Goal: Check status: Check status

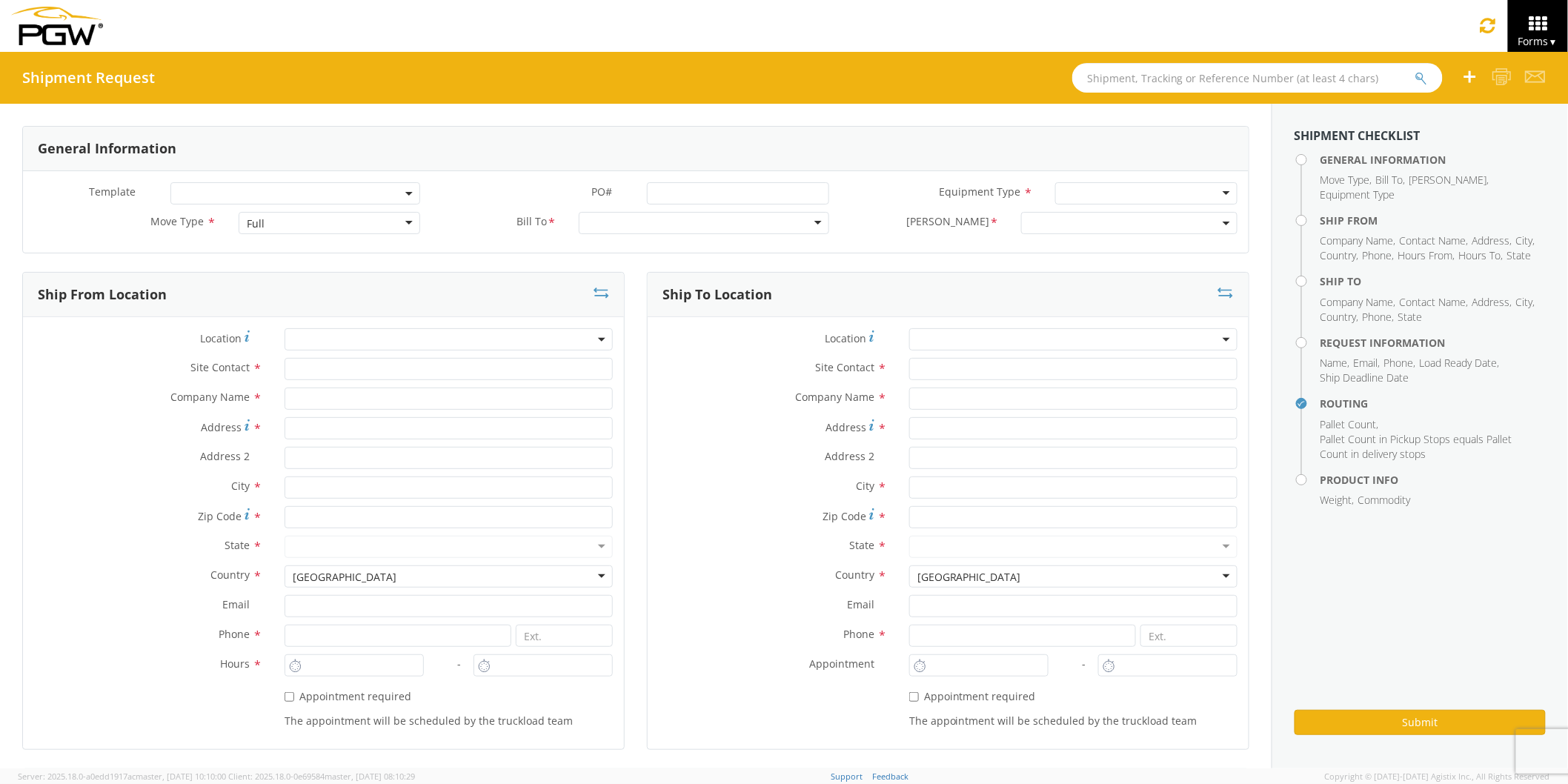
click at [1153, 79] on input "text" at bounding box center [1257, 77] width 371 height 30
paste input "56701078"
type input "56701078"
click at [1415, 70] on button "submit" at bounding box center [1421, 79] width 13 height 18
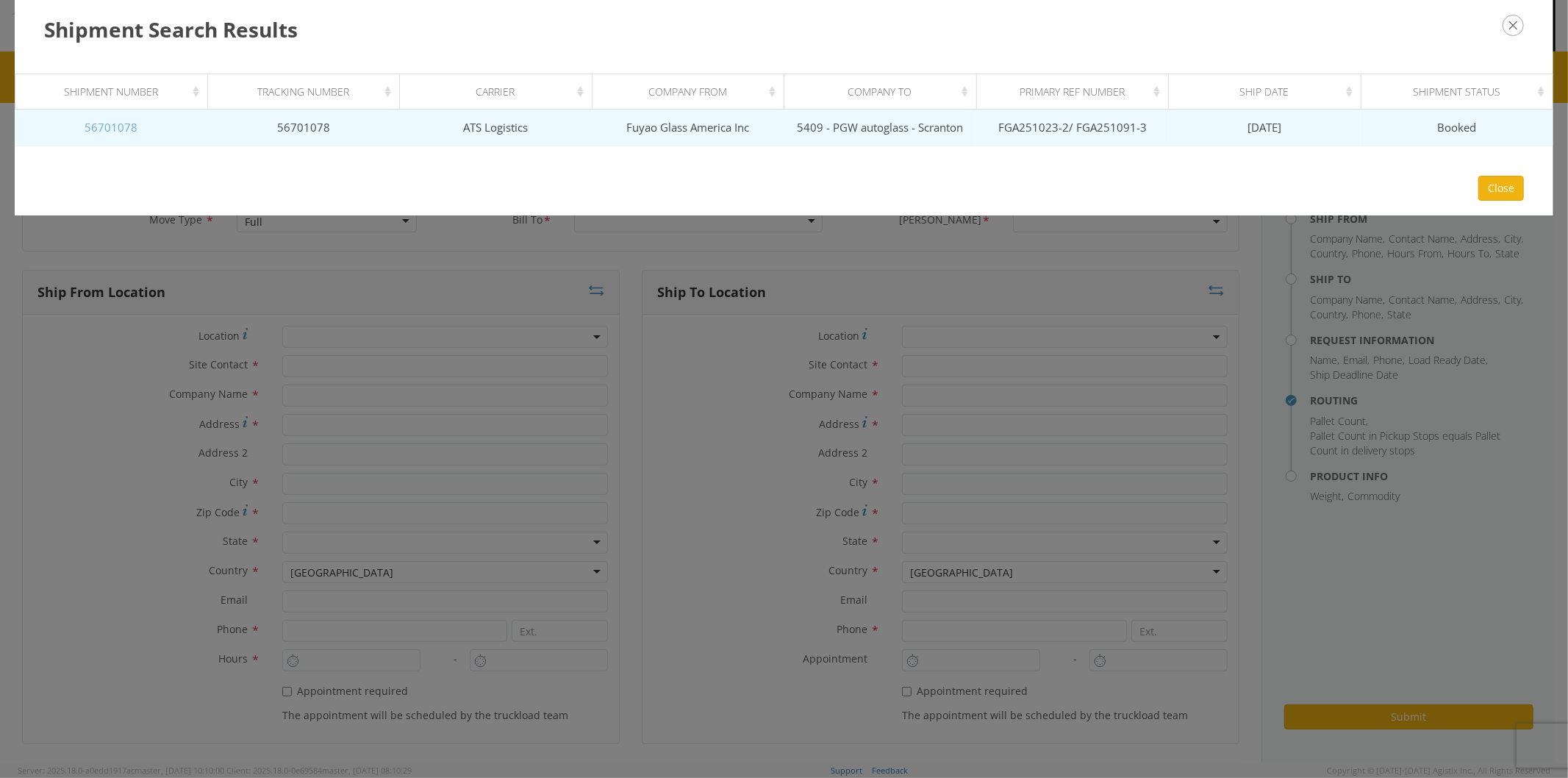
click at [127, 125] on link "56701078" at bounding box center [111, 127] width 53 height 15
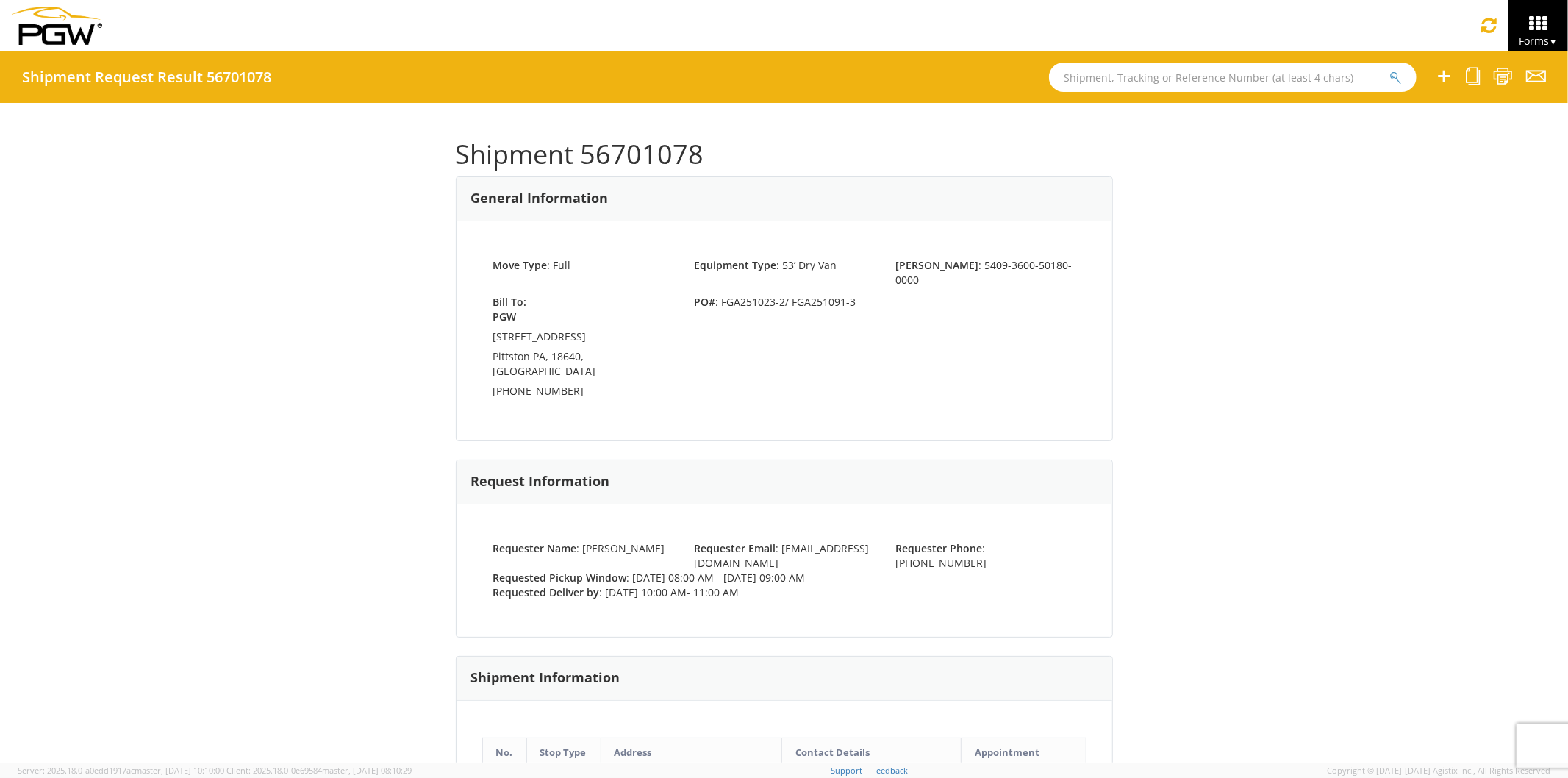
click at [759, 306] on div "Bill To: PGW [STREET_ADDRESS] [PHONE_NUMBER] PO# : FGA251023-2/ FGA251091-3" at bounding box center [785, 350] width 604 height 109
drag, startPoint x: 716, startPoint y: 287, endPoint x: 849, endPoint y: 295, distance: 133.2
click at [849, 295] on div "Bill To: PGW [STREET_ADDRESS] [PHONE_NUMBER] PO# : FGA251023-2/ FGA251091-3" at bounding box center [785, 350] width 604 height 109
copy span "FGA251023-2/ FGA251091-3"
click at [715, 295] on span "PO# : FGA251023-2/ FGA251091-3" at bounding box center [783, 302] width 202 height 15
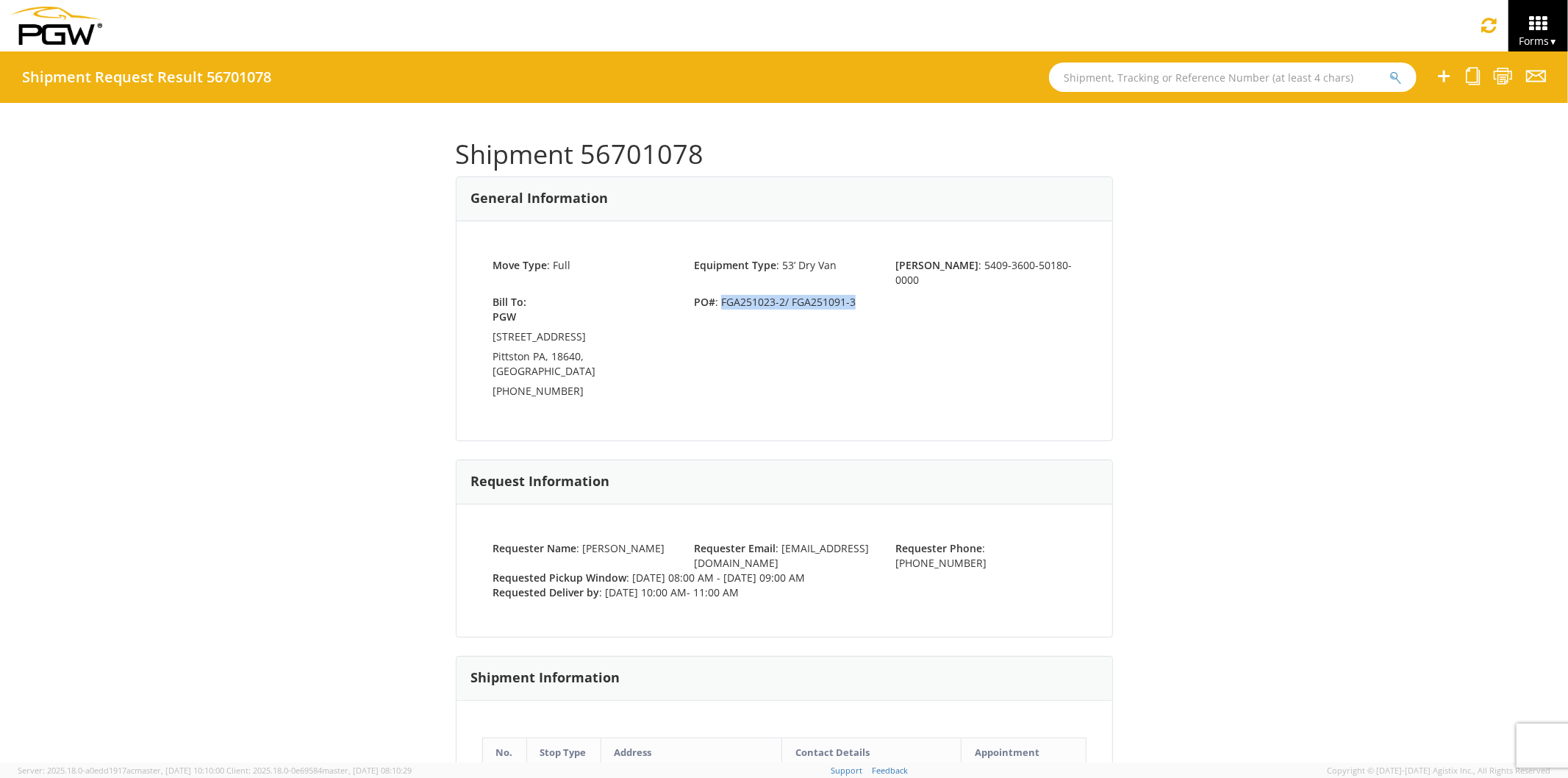
drag, startPoint x: 715, startPoint y: 287, endPoint x: 849, endPoint y: 281, distance: 134.1
click at [849, 295] on span "PO# : FGA251023-2/ FGA251091-3" at bounding box center [783, 302] width 202 height 15
copy span "FGA251023-2/ FGA251091-3"
click at [745, 295] on div "Bill To: PGW [STREET_ADDRESS] [PHONE_NUMBER] PO# : FGA251023-2/ FGA251091-3" at bounding box center [785, 350] width 604 height 109
drag, startPoint x: 715, startPoint y: 288, endPoint x: 848, endPoint y: 293, distance: 133.1
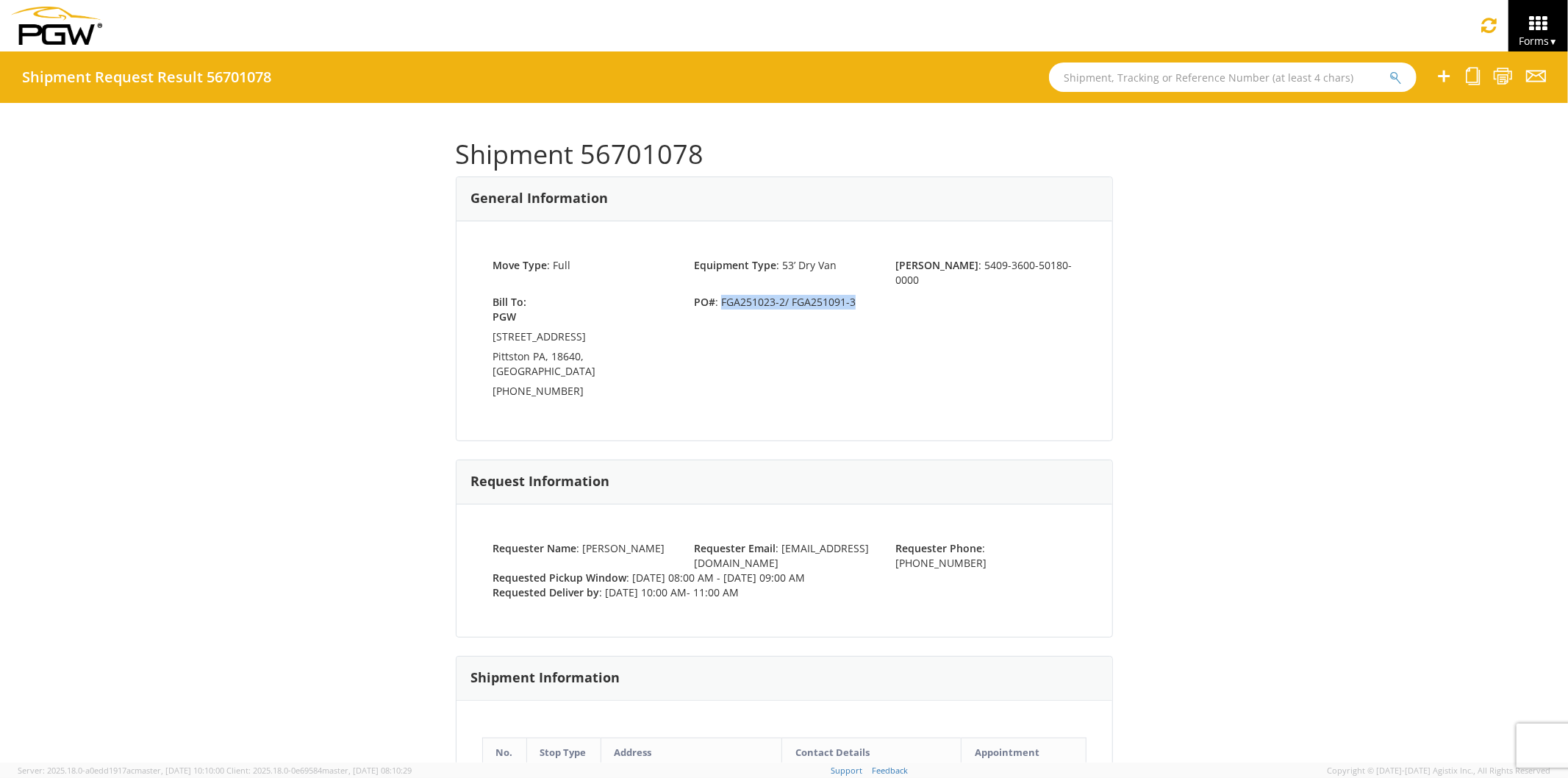
click at [848, 295] on span "PO# : FGA251023-2/ FGA251091-3" at bounding box center [783, 302] width 202 height 15
copy span "FGA251023-2/ FGA251091-3"
click at [1082, 78] on input "text" at bounding box center [1233, 77] width 368 height 29
paste input "56700985"
click at [1390, 70] on button "submit" at bounding box center [1396, 78] width 13 height 17
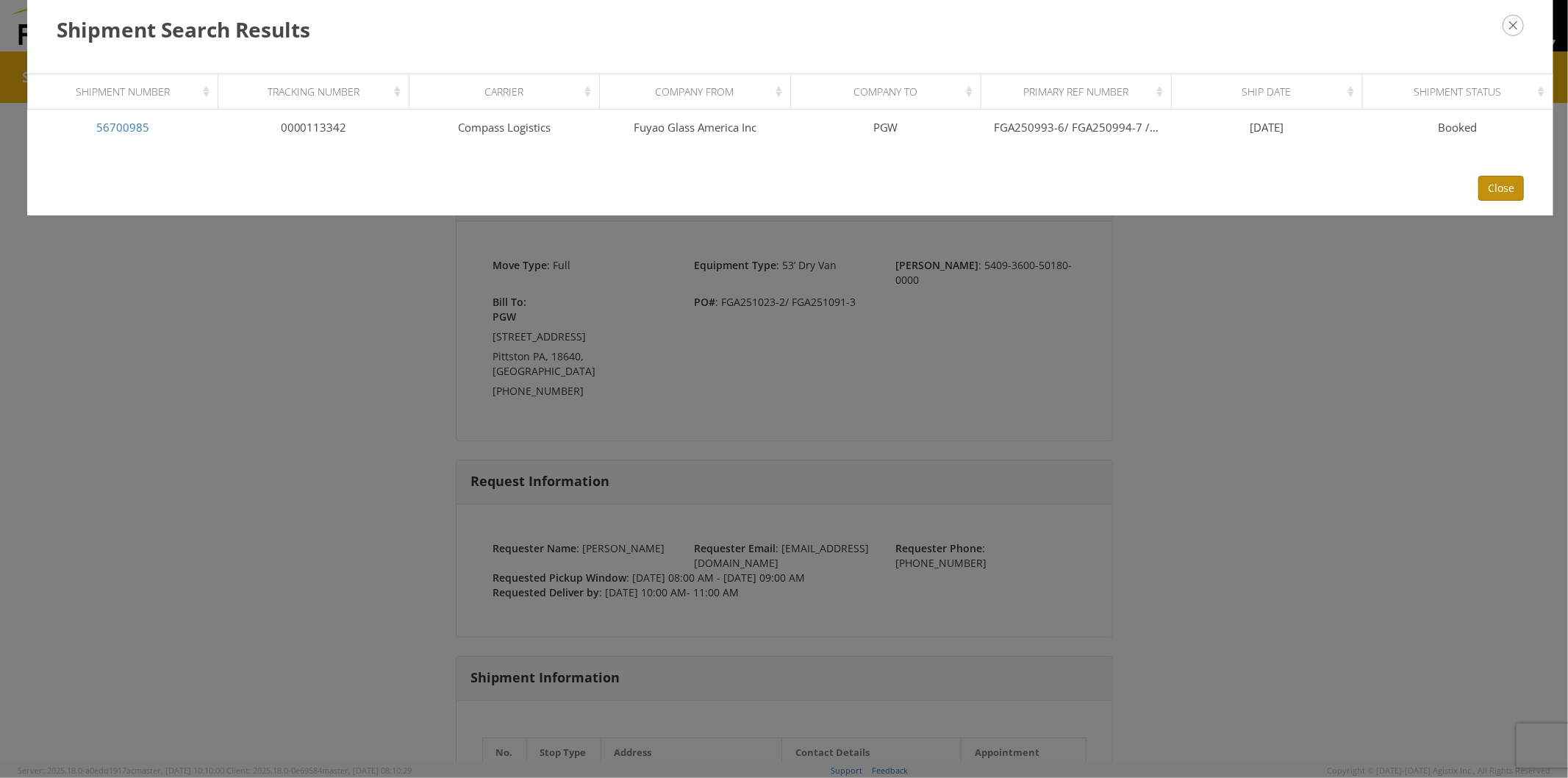
drag, startPoint x: 1509, startPoint y: 187, endPoint x: 1457, endPoint y: 167, distance: 55.7
click at [1509, 186] on button "Close" at bounding box center [1502, 188] width 46 height 25
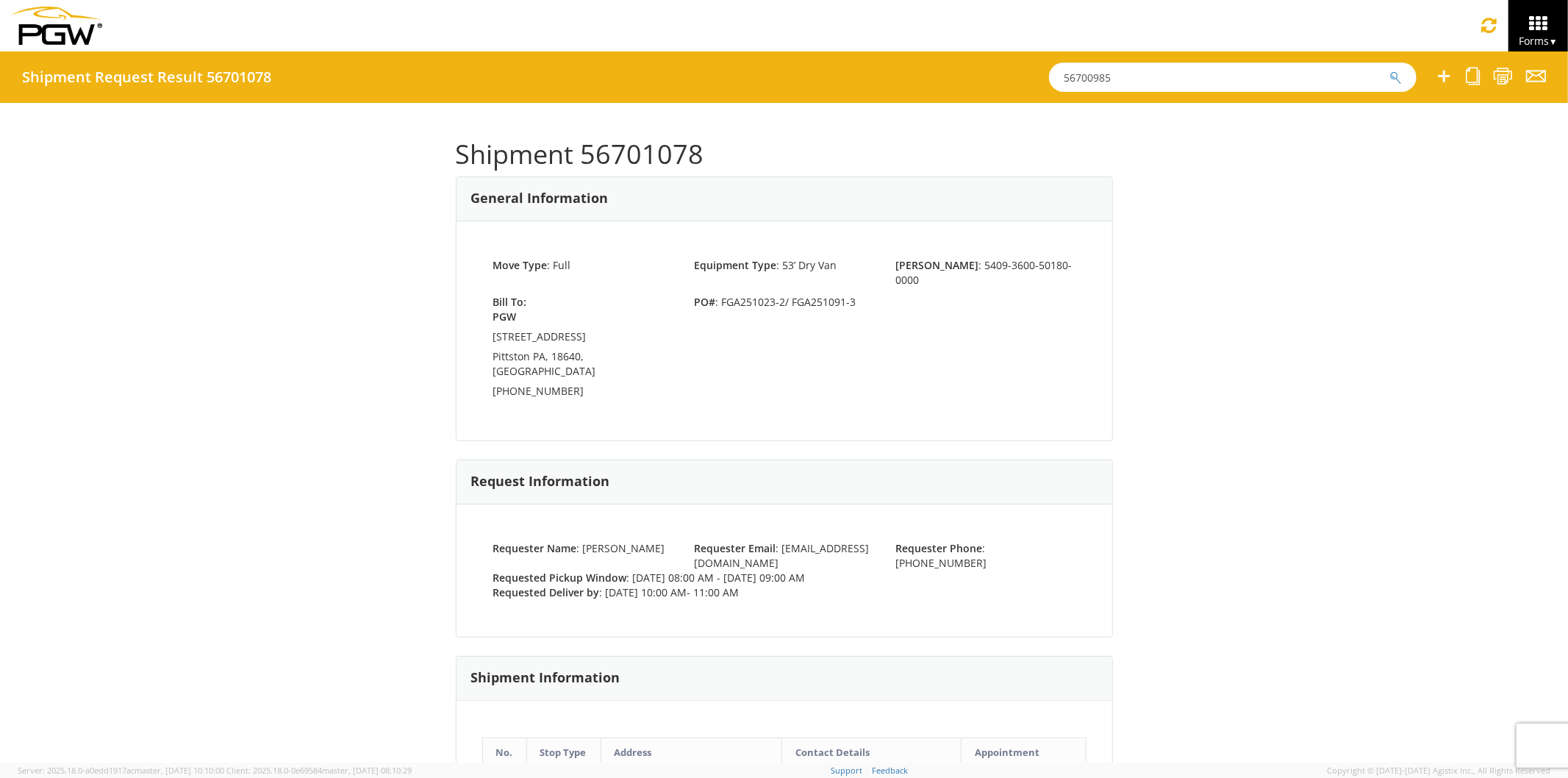
drag, startPoint x: 1152, startPoint y: 78, endPoint x: 846, endPoint y: 64, distance: 306.3
click at [860, 67] on div "Shipment Request Result 56701078 56700985" at bounding box center [784, 77] width 1568 height 51
paste input "1086"
type input "56701086"
click at [1398, 74] on icon "submit" at bounding box center [1396, 78] width 13 height 13
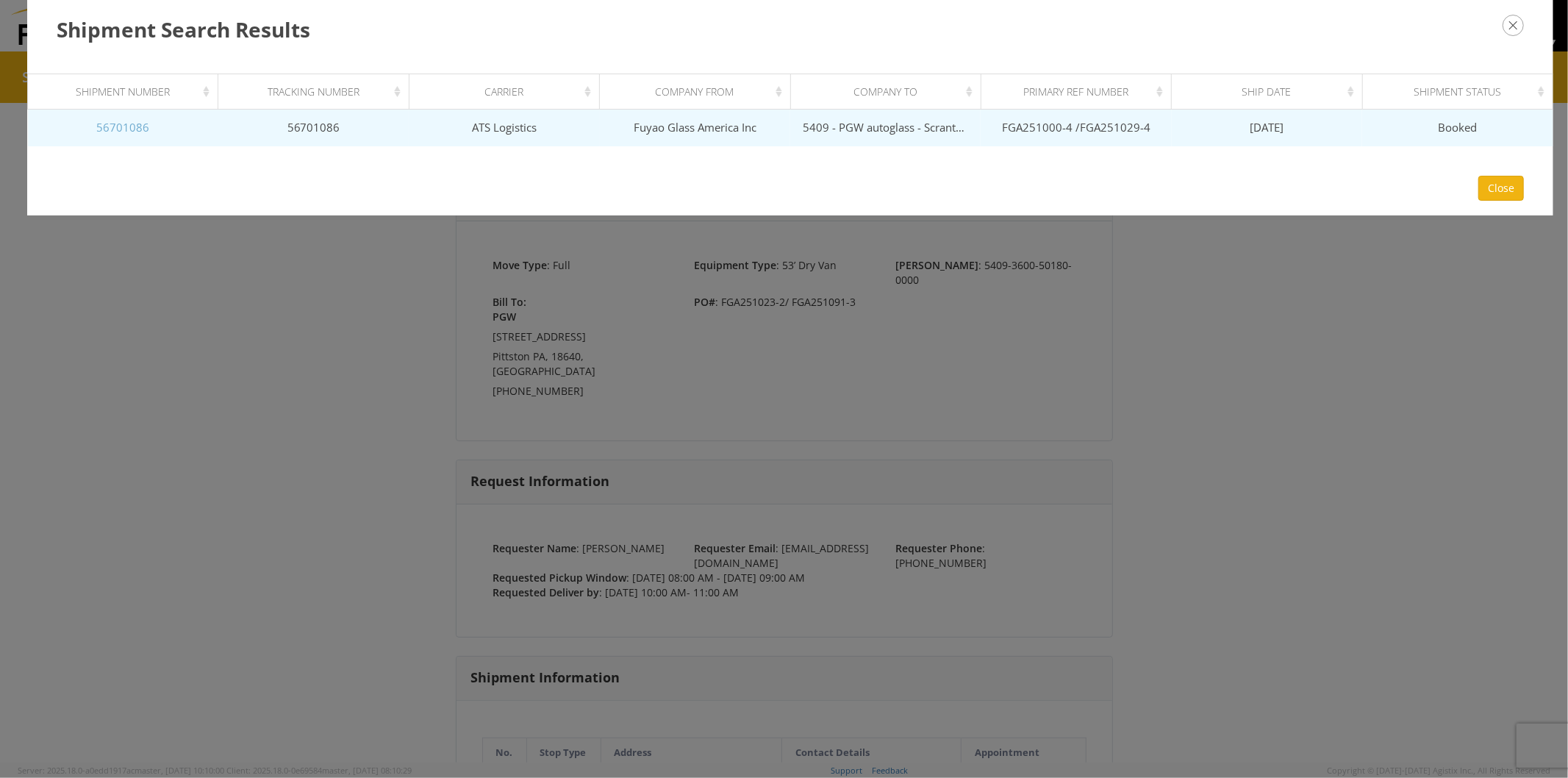
click at [126, 127] on link "56701086" at bounding box center [123, 127] width 53 height 15
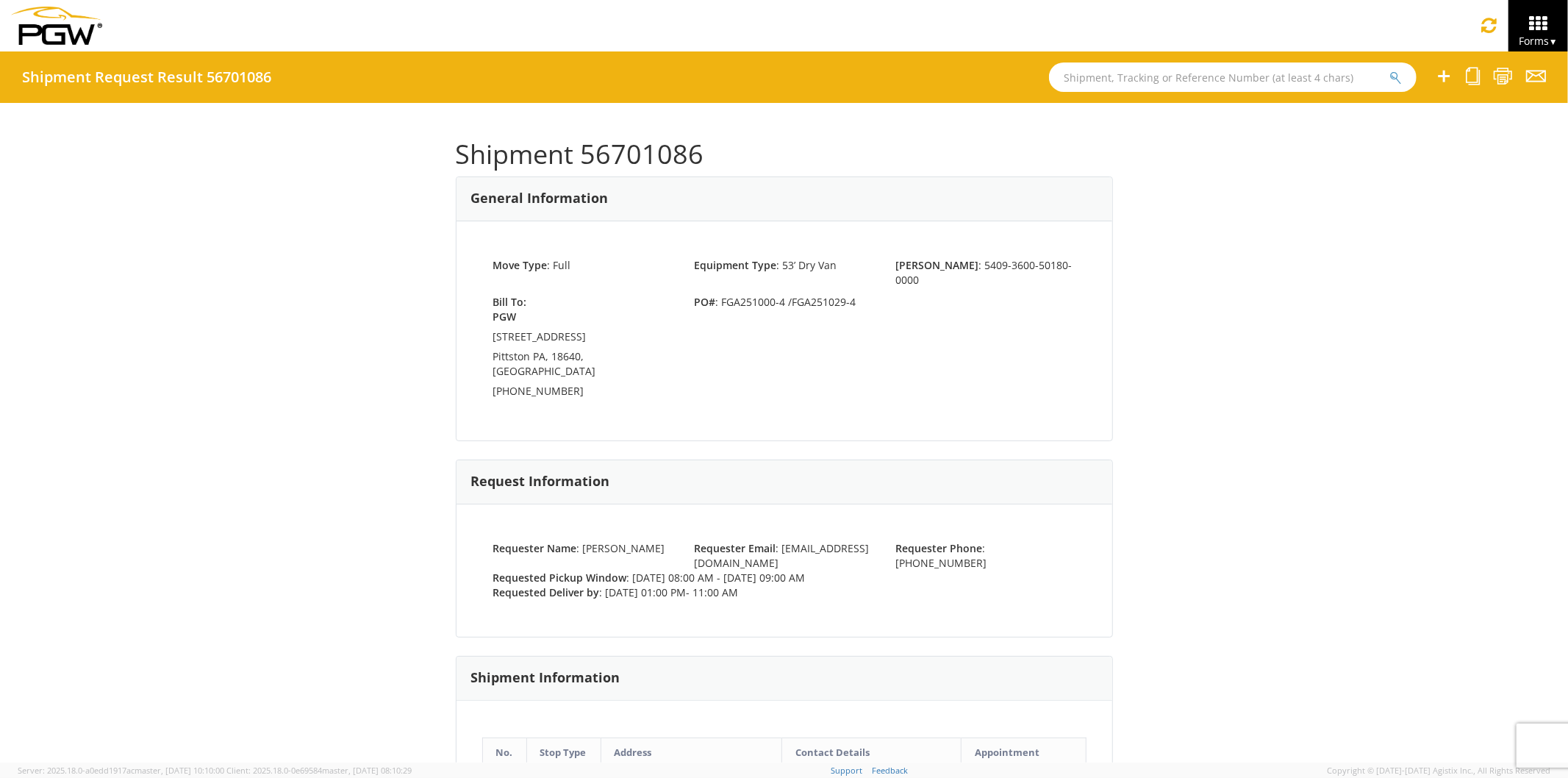
click at [786, 346] on div "Bill To: PGW [STREET_ADDRESS] [PHONE_NUMBER] PO# : FGA251000-4 /FGA251029-4" at bounding box center [785, 350] width 604 height 109
drag, startPoint x: 715, startPoint y: 288, endPoint x: 849, endPoint y: 294, distance: 134.1
click at [849, 295] on span "PO# : FGA251000-4 /FGA251029-4" at bounding box center [783, 302] width 202 height 15
copy span "FGA251000-4 /FGA251029-4"
drag, startPoint x: 578, startPoint y: 151, endPoint x: 703, endPoint y: 157, distance: 125.1
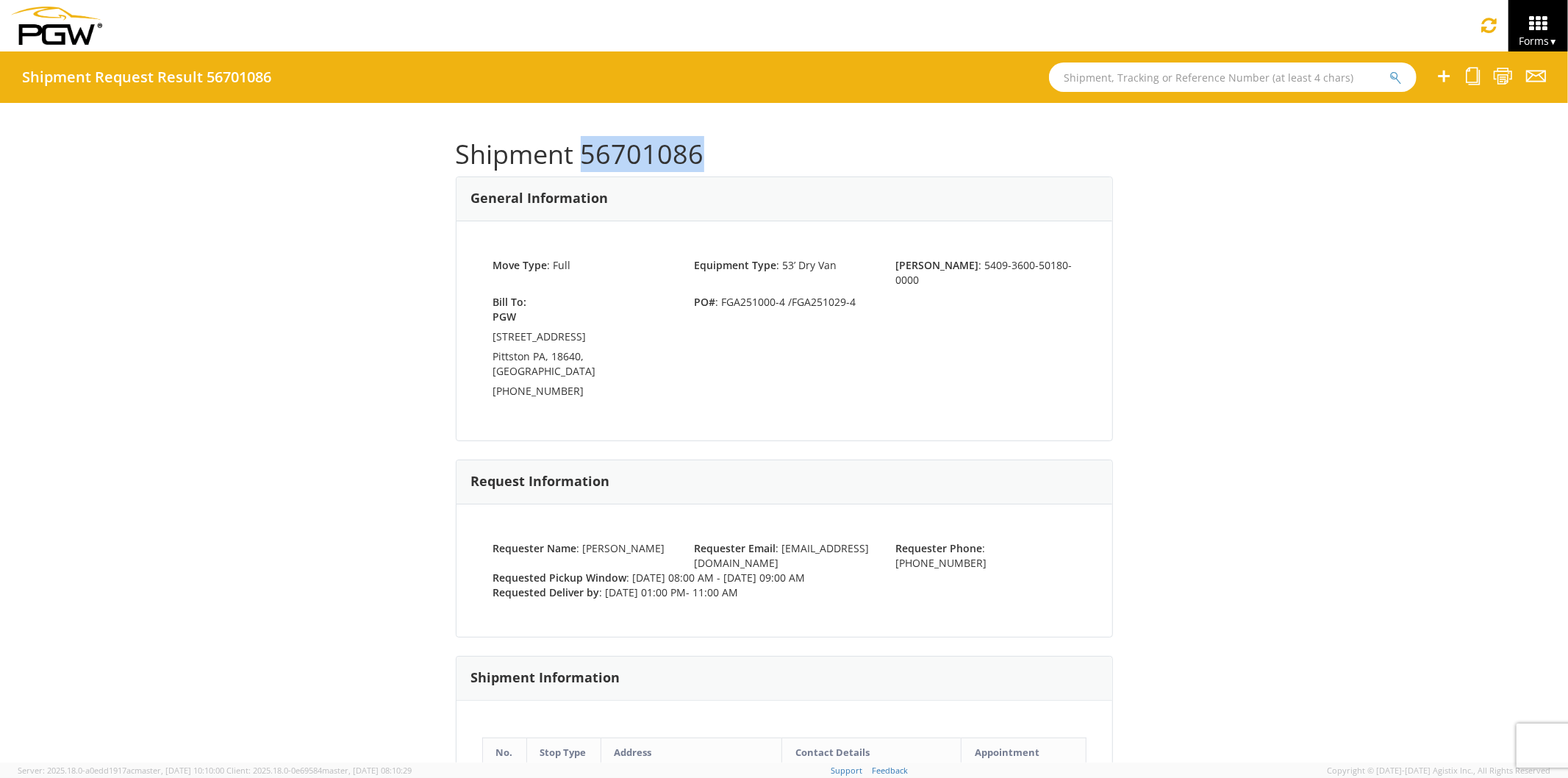
click at [703, 157] on h1 "Shipment 56701086" at bounding box center [784, 154] width 657 height 29
copy h1 "56701086"
click at [1144, 89] on input "text" at bounding box center [1233, 77] width 368 height 29
paste input "56701092"
type input "56701092"
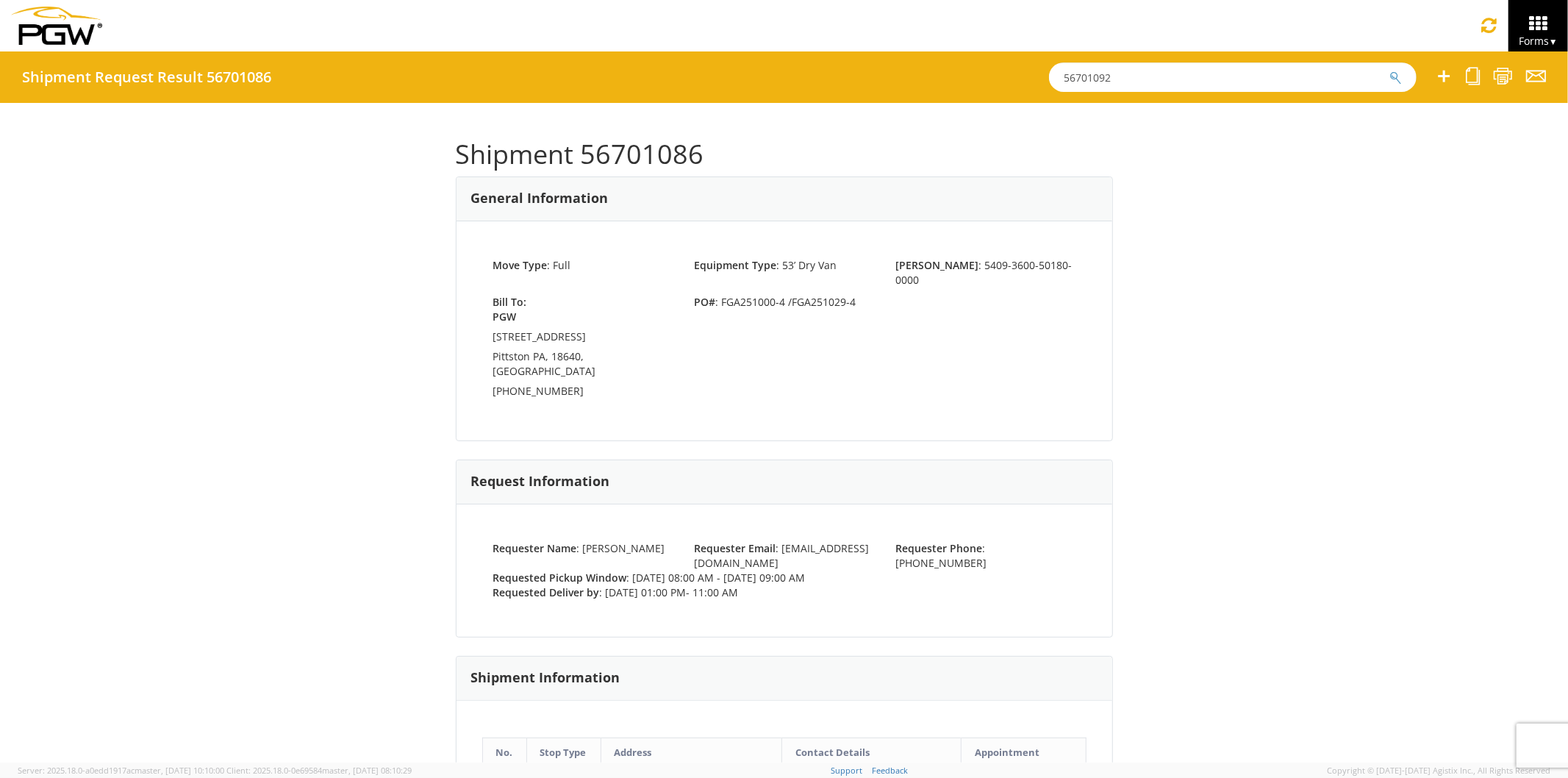
click at [1390, 70] on button "submit" at bounding box center [1396, 78] width 13 height 17
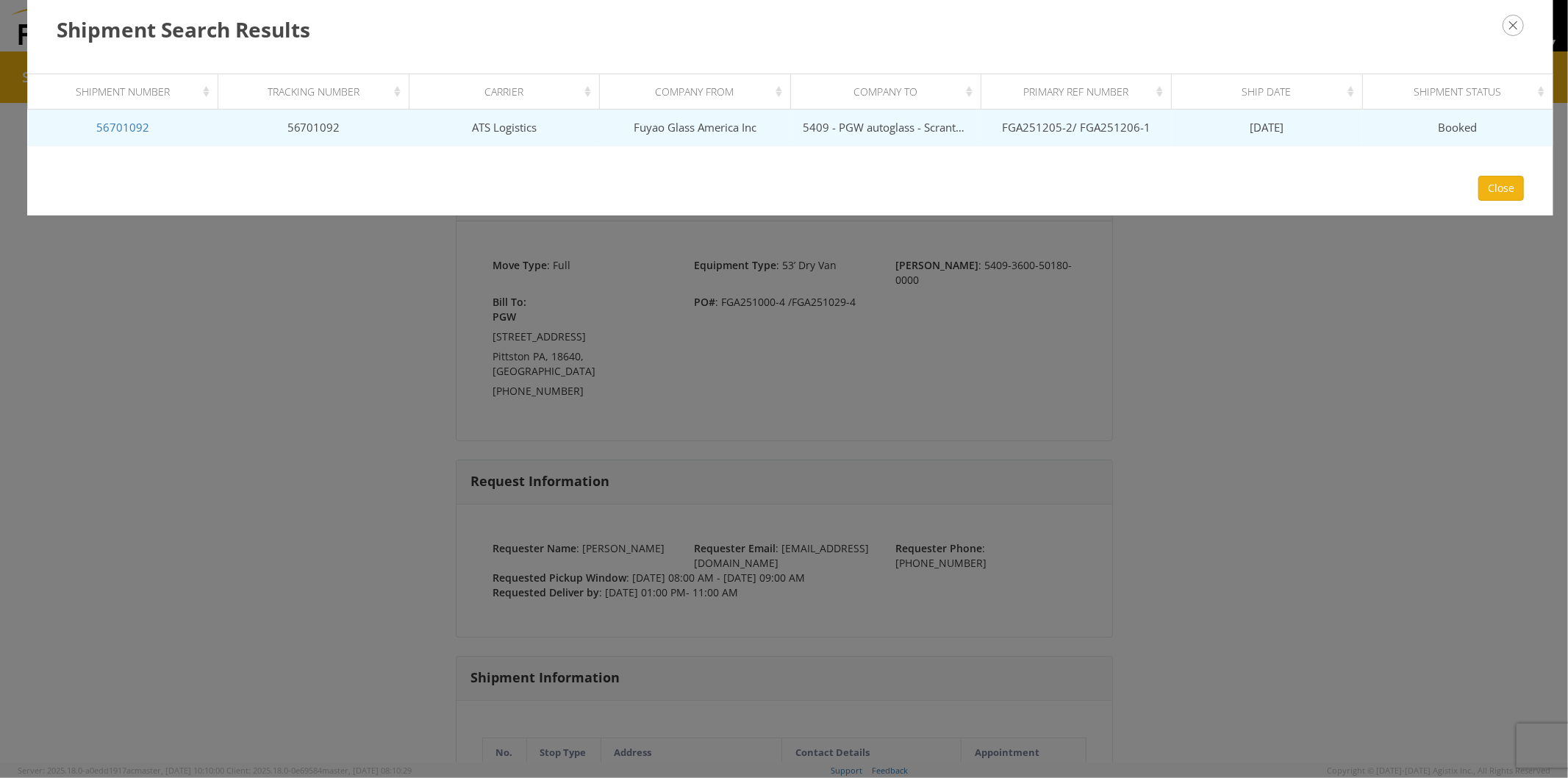
click at [130, 135] on td "56701092" at bounding box center [123, 127] width 191 height 36
click at [123, 123] on link "56701092" at bounding box center [123, 127] width 53 height 15
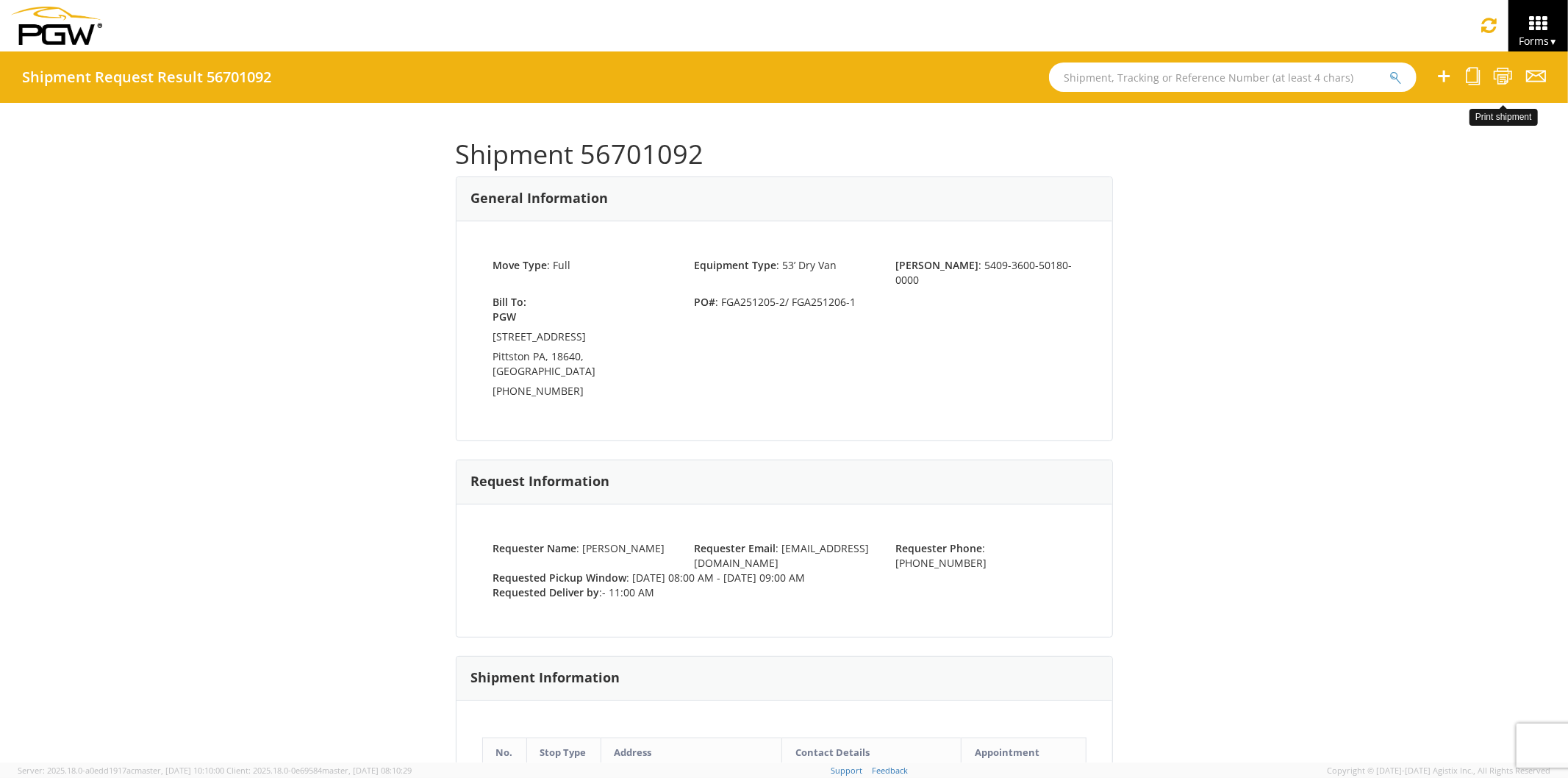
click at [1513, 78] on icon at bounding box center [1503, 76] width 20 height 18
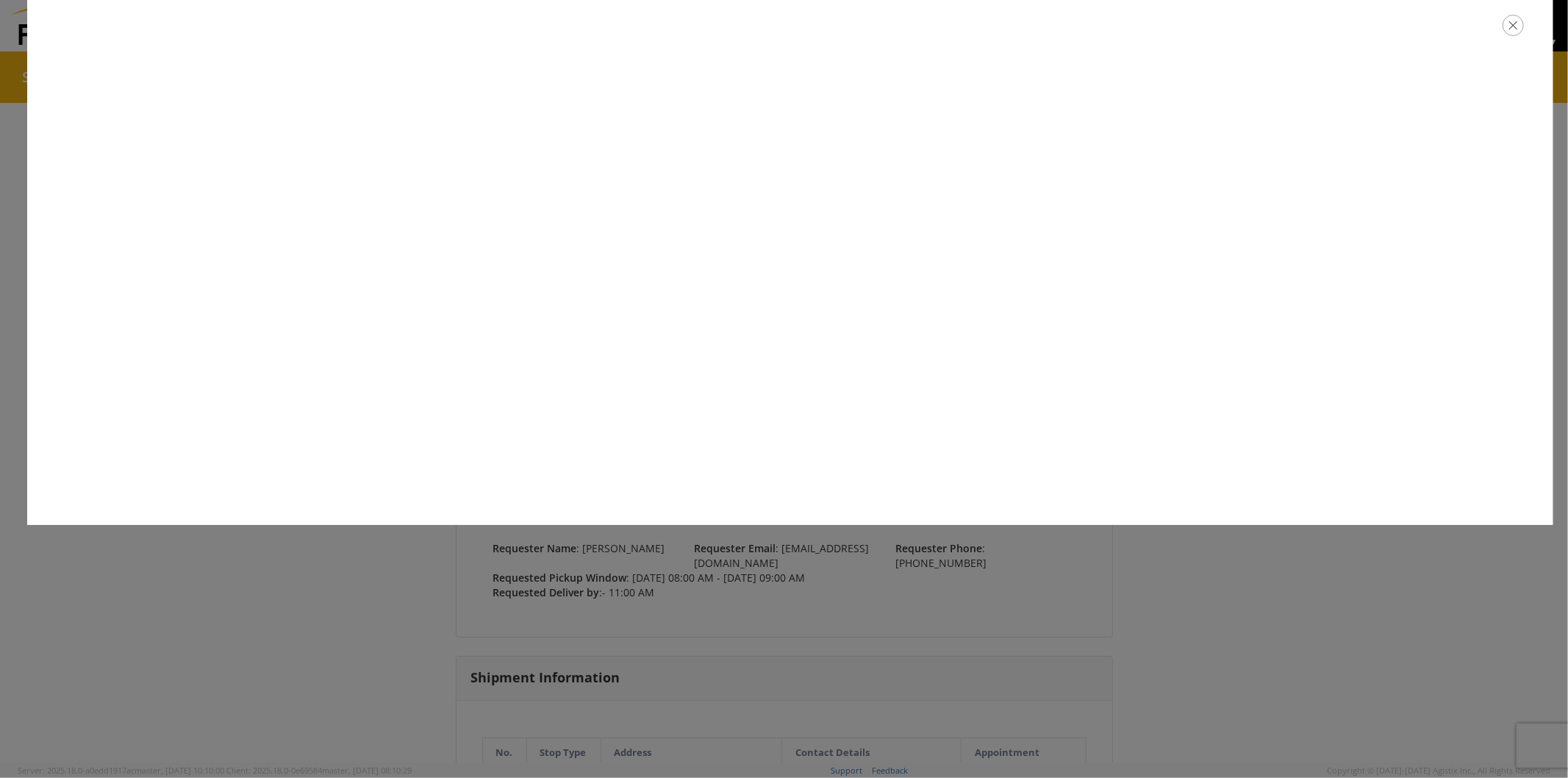
click at [1525, 34] on div at bounding box center [790, 25] width 1526 height 51
click at [1513, 26] on icon "button" at bounding box center [1513, 25] width 21 height 21
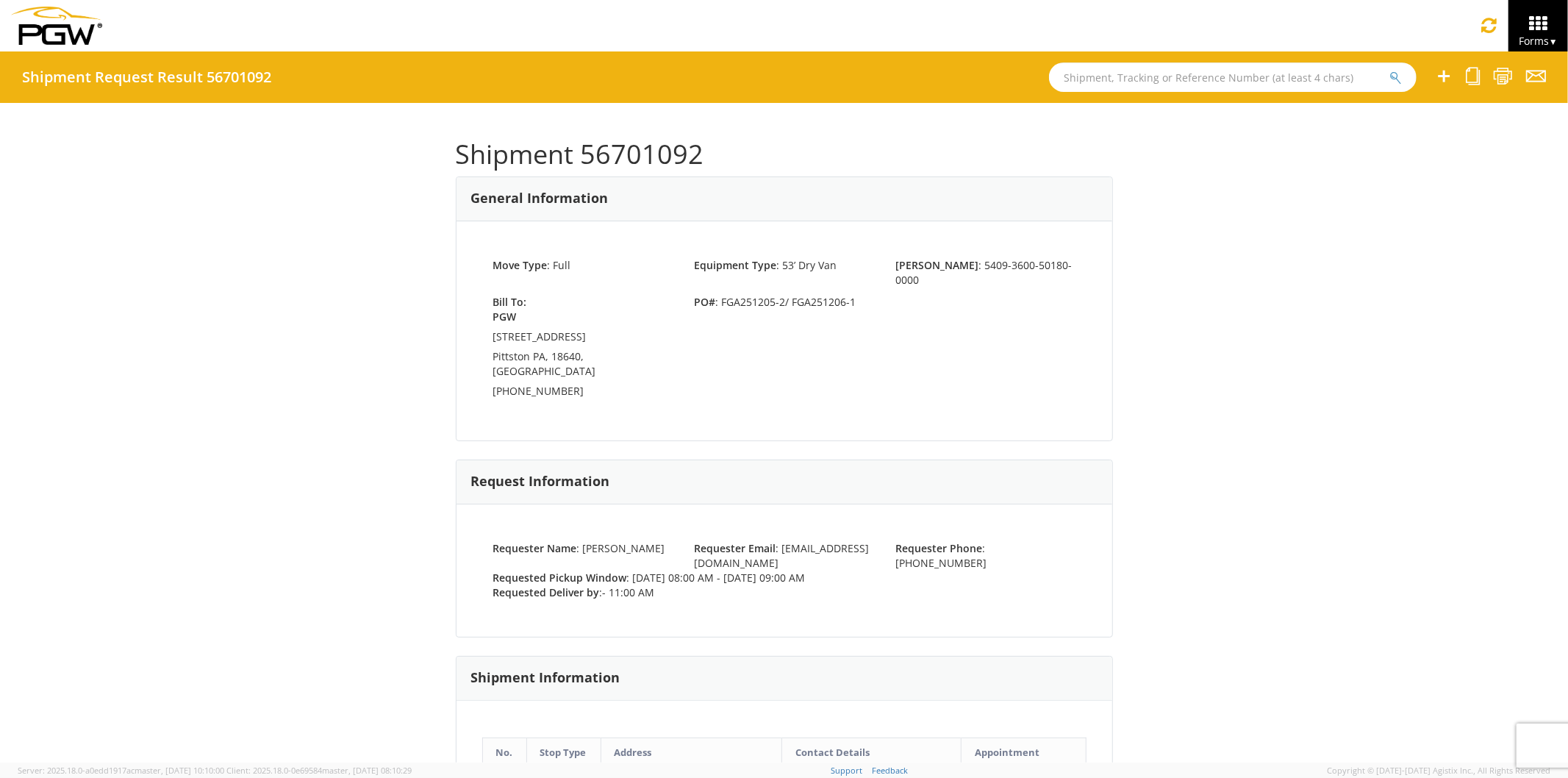
click at [1152, 78] on input "text" at bounding box center [1233, 77] width 368 height 29
paste input "56704178"
type input "56704178"
click at [1390, 70] on button "submit" at bounding box center [1396, 78] width 13 height 17
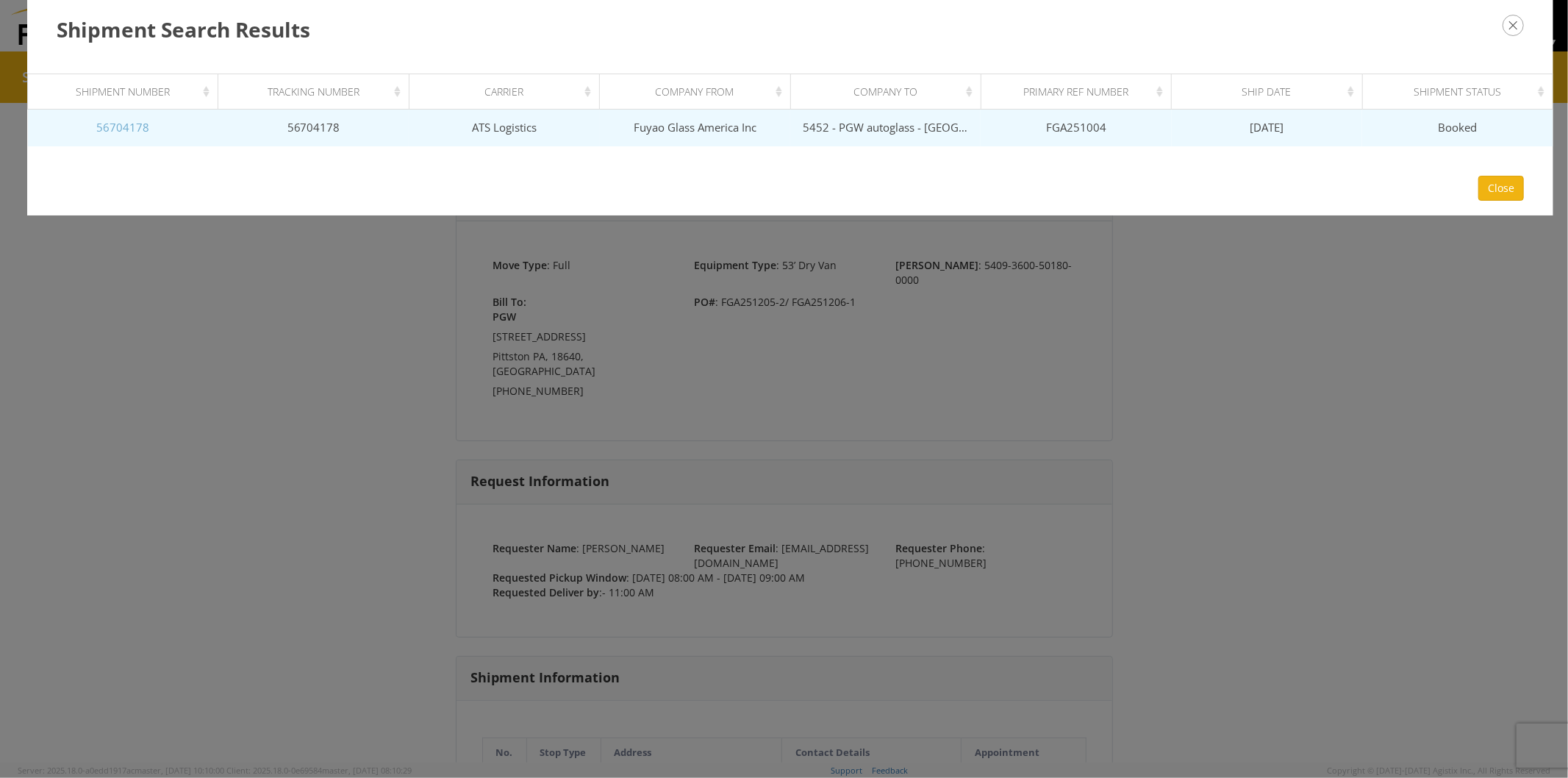
click at [131, 127] on link "56704178" at bounding box center [123, 127] width 53 height 15
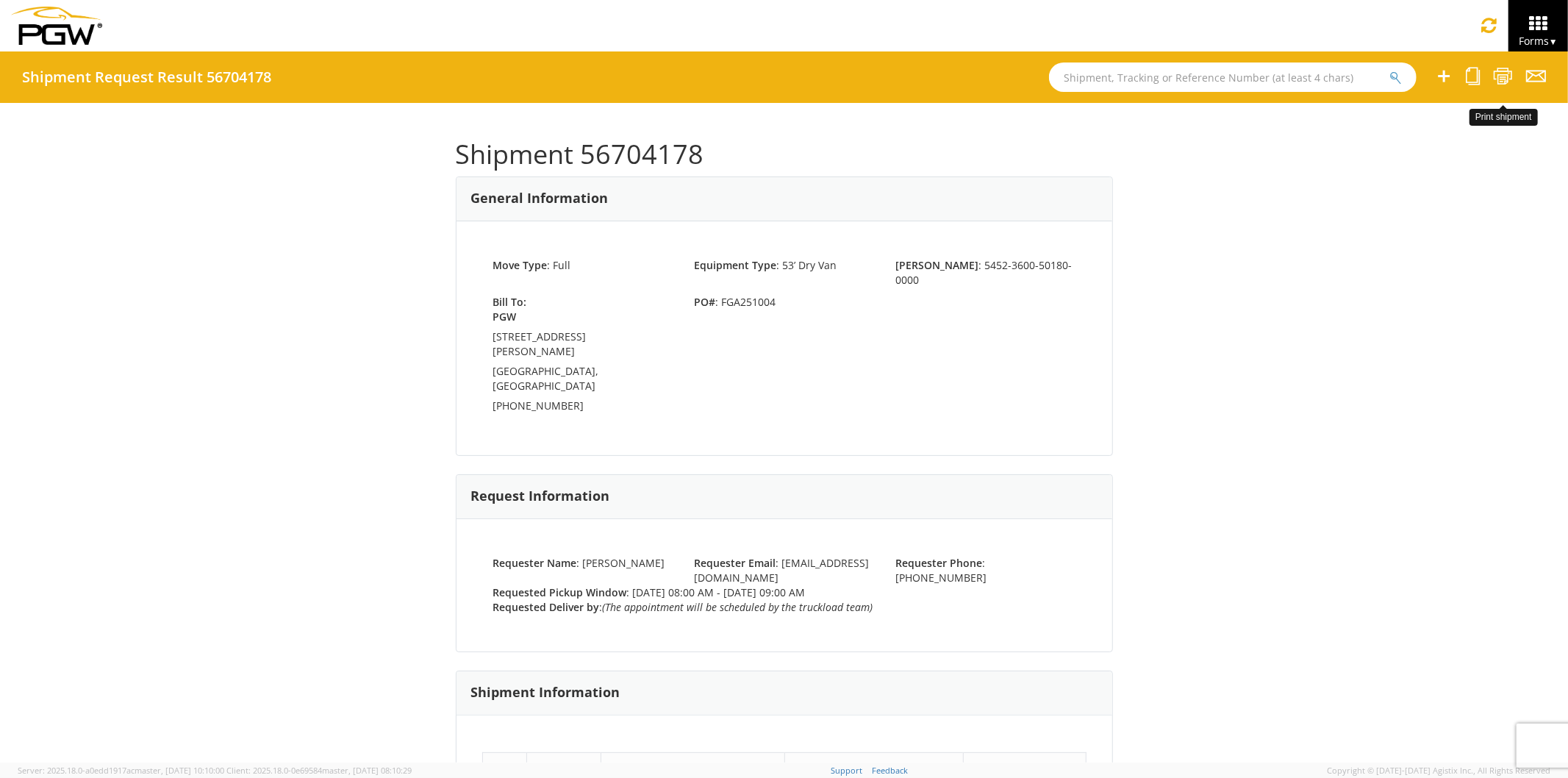
click at [1509, 78] on icon at bounding box center [1503, 76] width 20 height 18
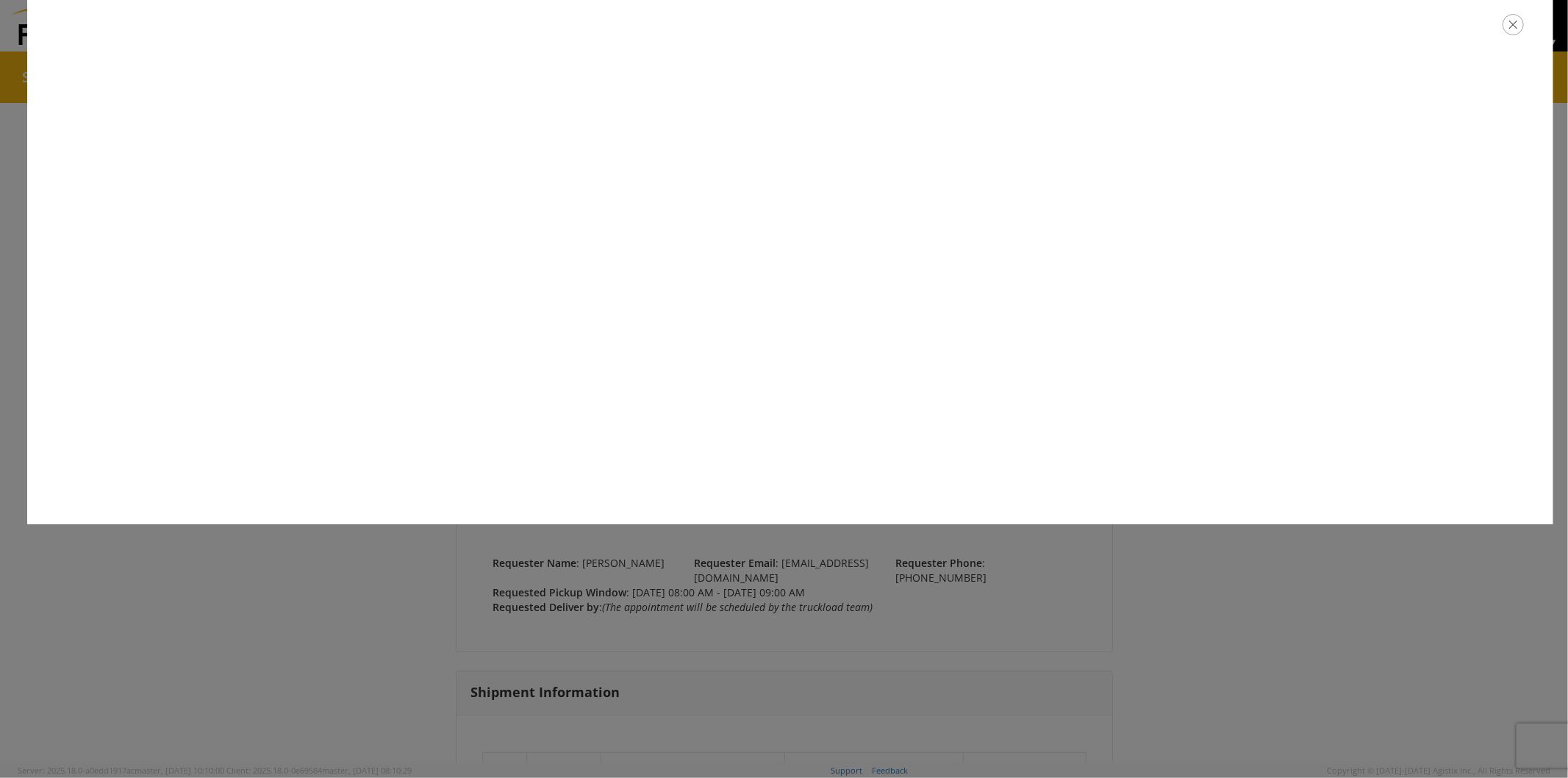
click at [1512, 23] on icon "button" at bounding box center [1513, 25] width 21 height 21
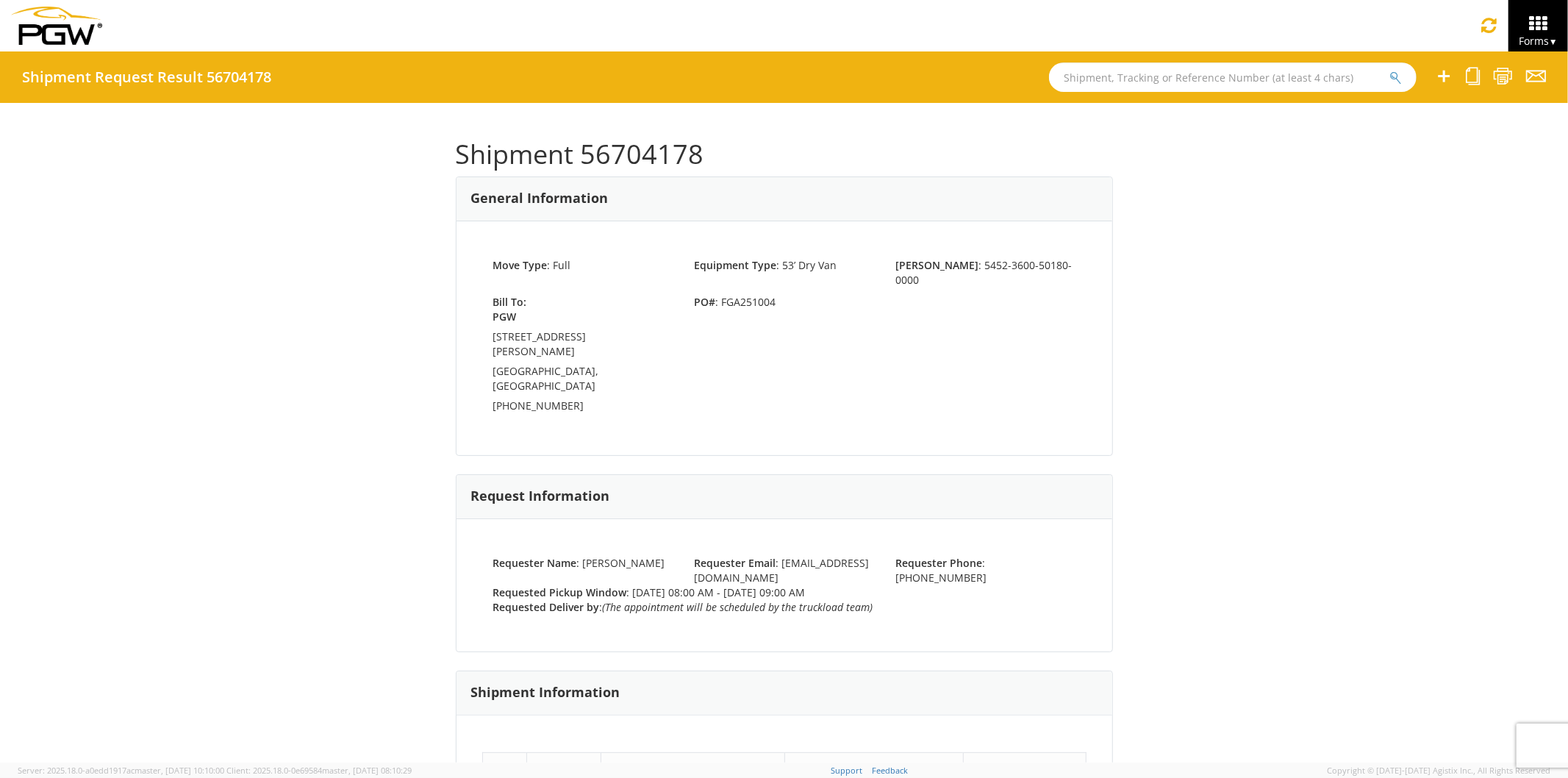
click at [1081, 85] on input "text" at bounding box center [1233, 77] width 368 height 29
paste input "56704189"
type input "56704189"
click at [1390, 70] on button "submit" at bounding box center [1396, 78] width 13 height 17
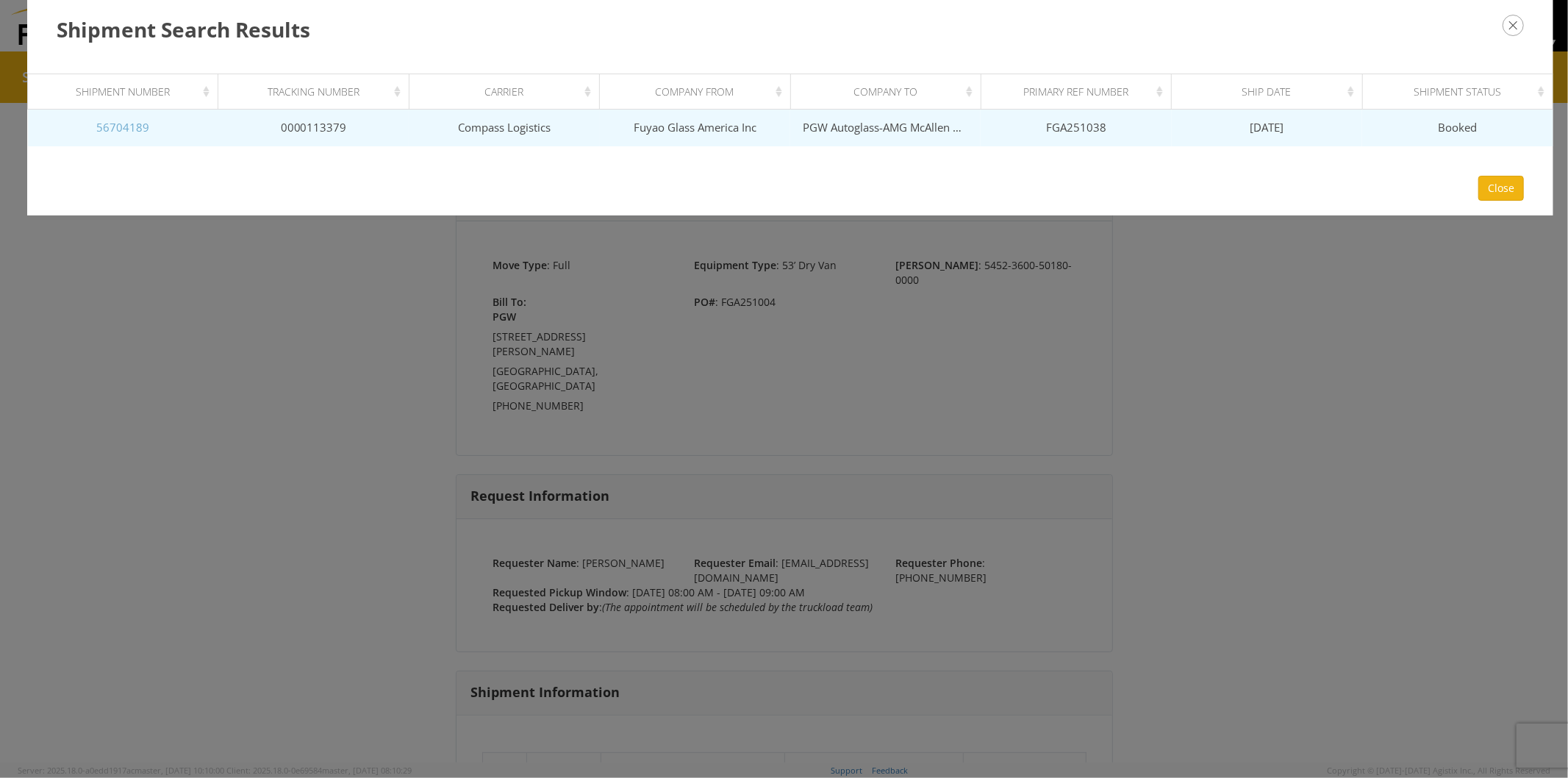
click at [128, 127] on link "56704189" at bounding box center [123, 127] width 53 height 15
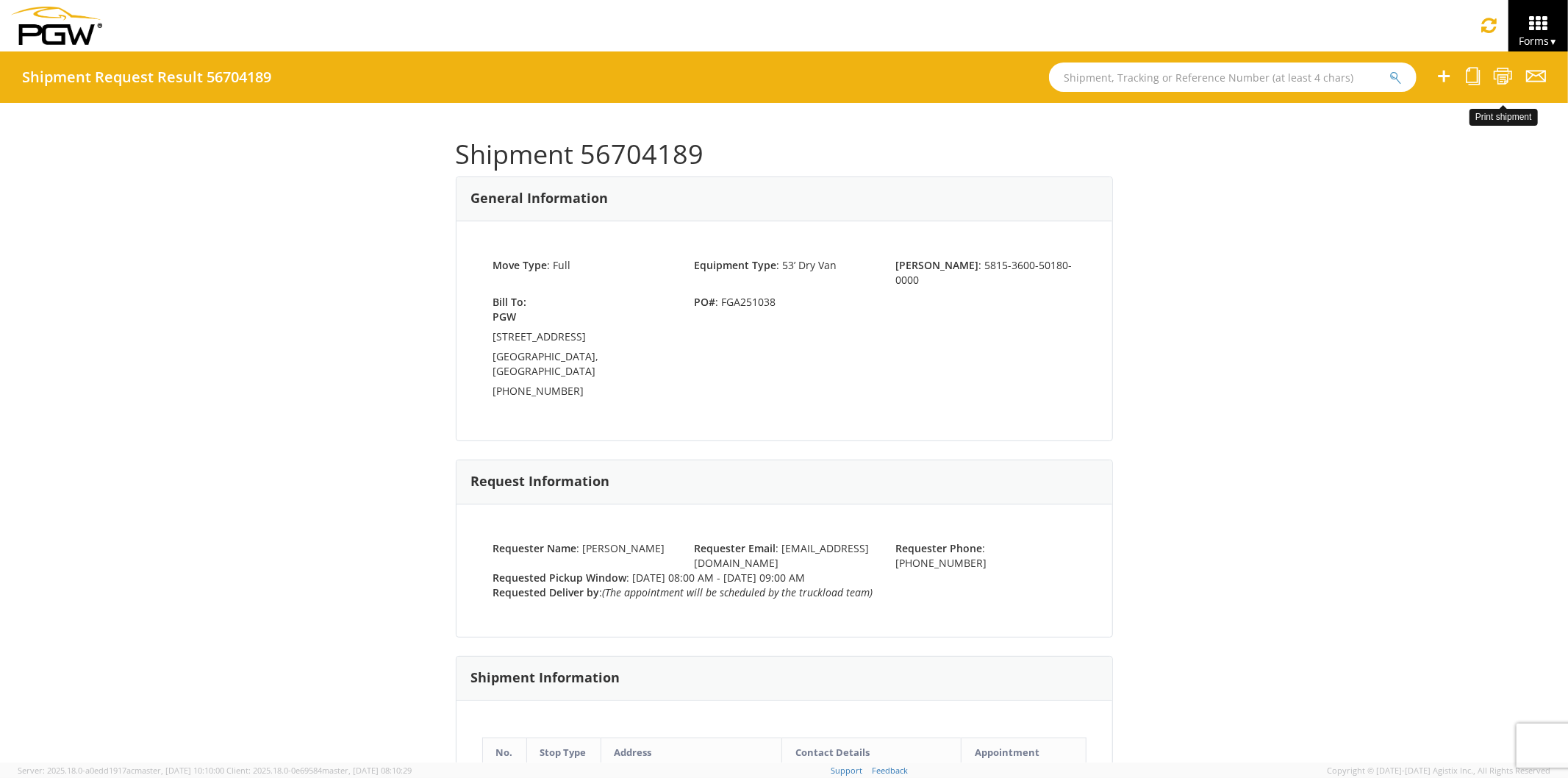
click at [1501, 78] on icon at bounding box center [1503, 76] width 20 height 18
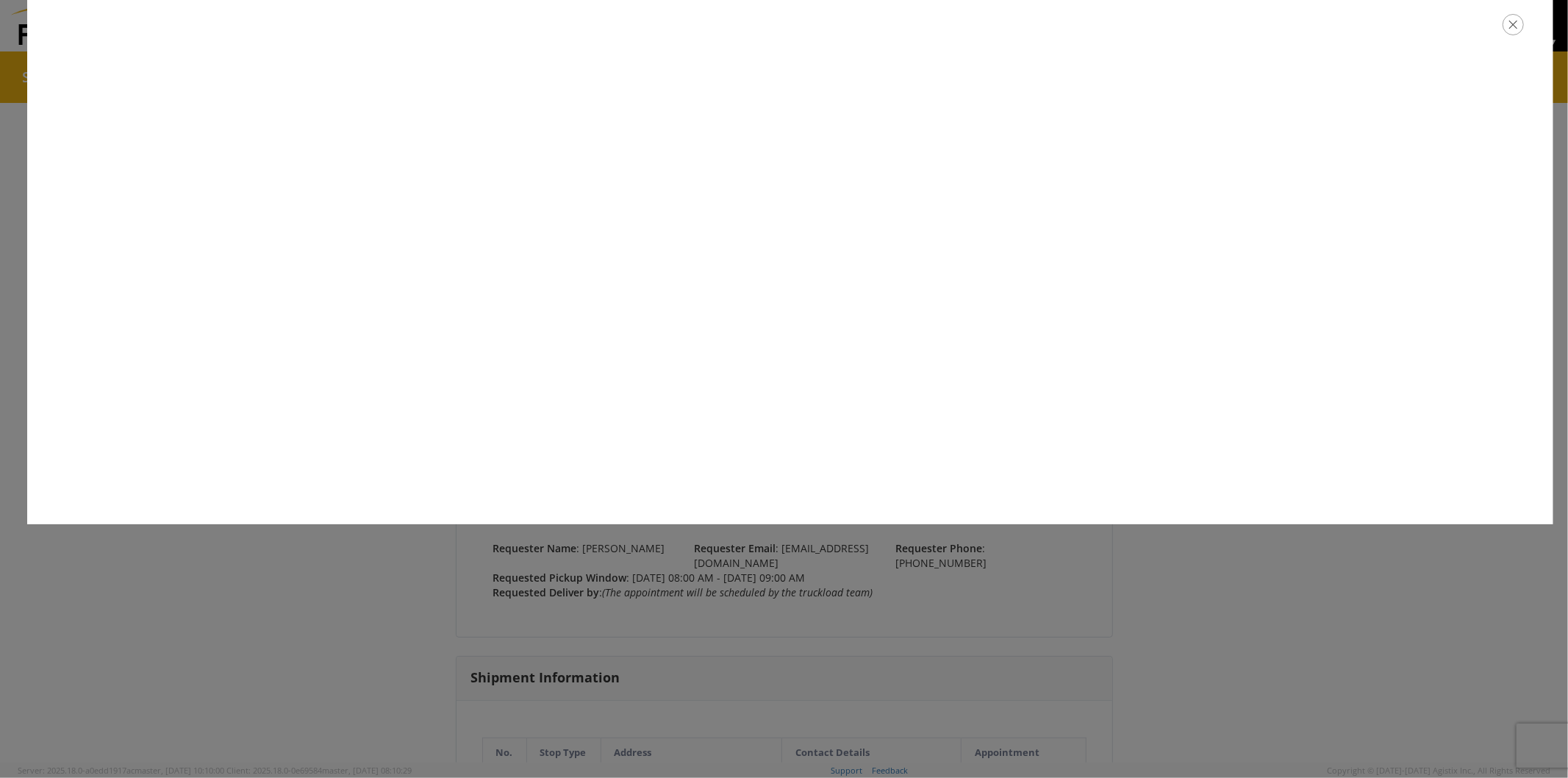
drag, startPoint x: 1517, startPoint y: 22, endPoint x: 1505, endPoint y: 2, distance: 23.3
click at [1517, 23] on icon "button" at bounding box center [1513, 25] width 21 height 21
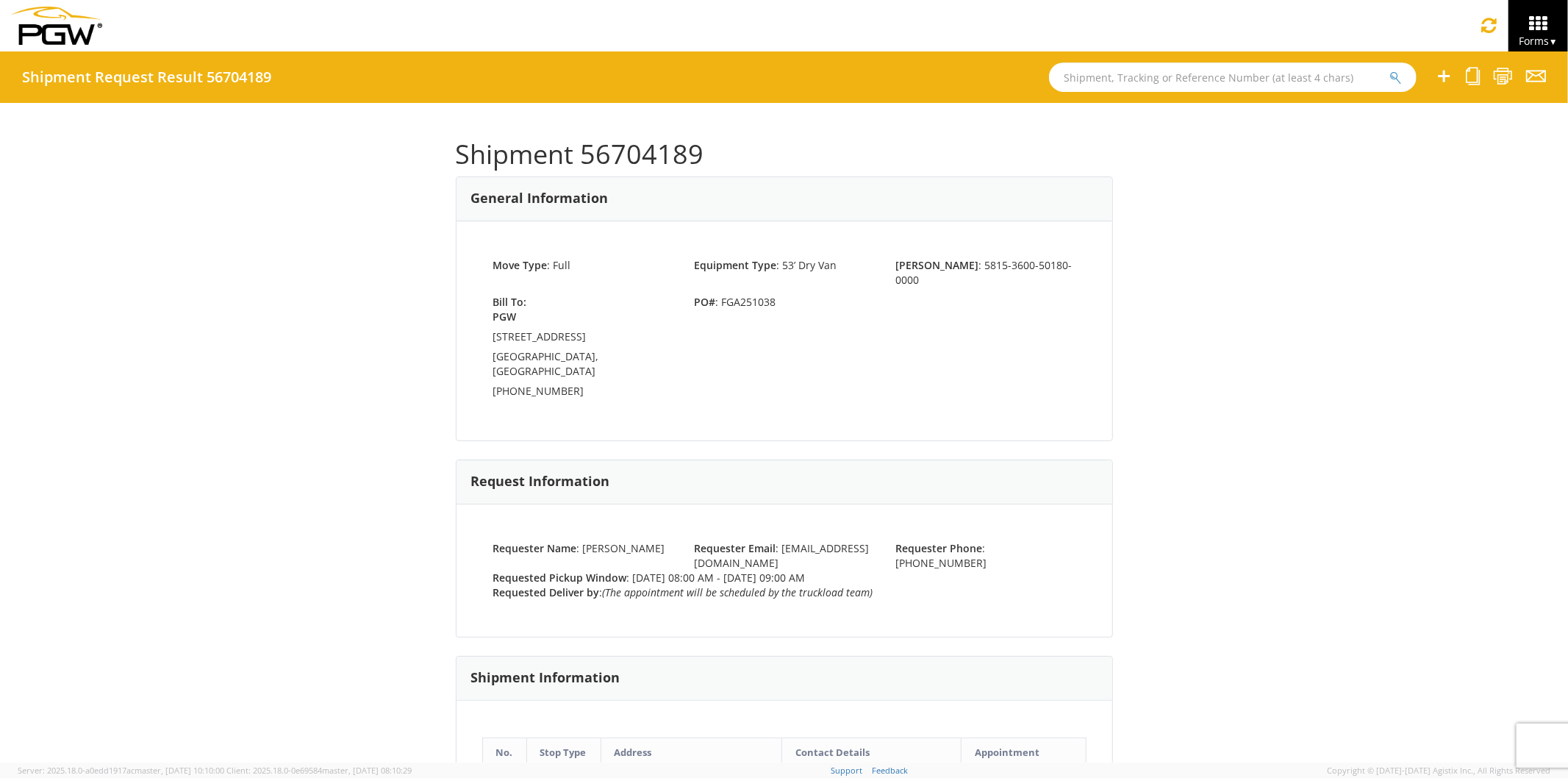
click at [1078, 78] on input "text" at bounding box center [1233, 77] width 368 height 29
paste input "56701058"
type input "56701058"
click at [1390, 70] on button "submit" at bounding box center [1396, 78] width 13 height 17
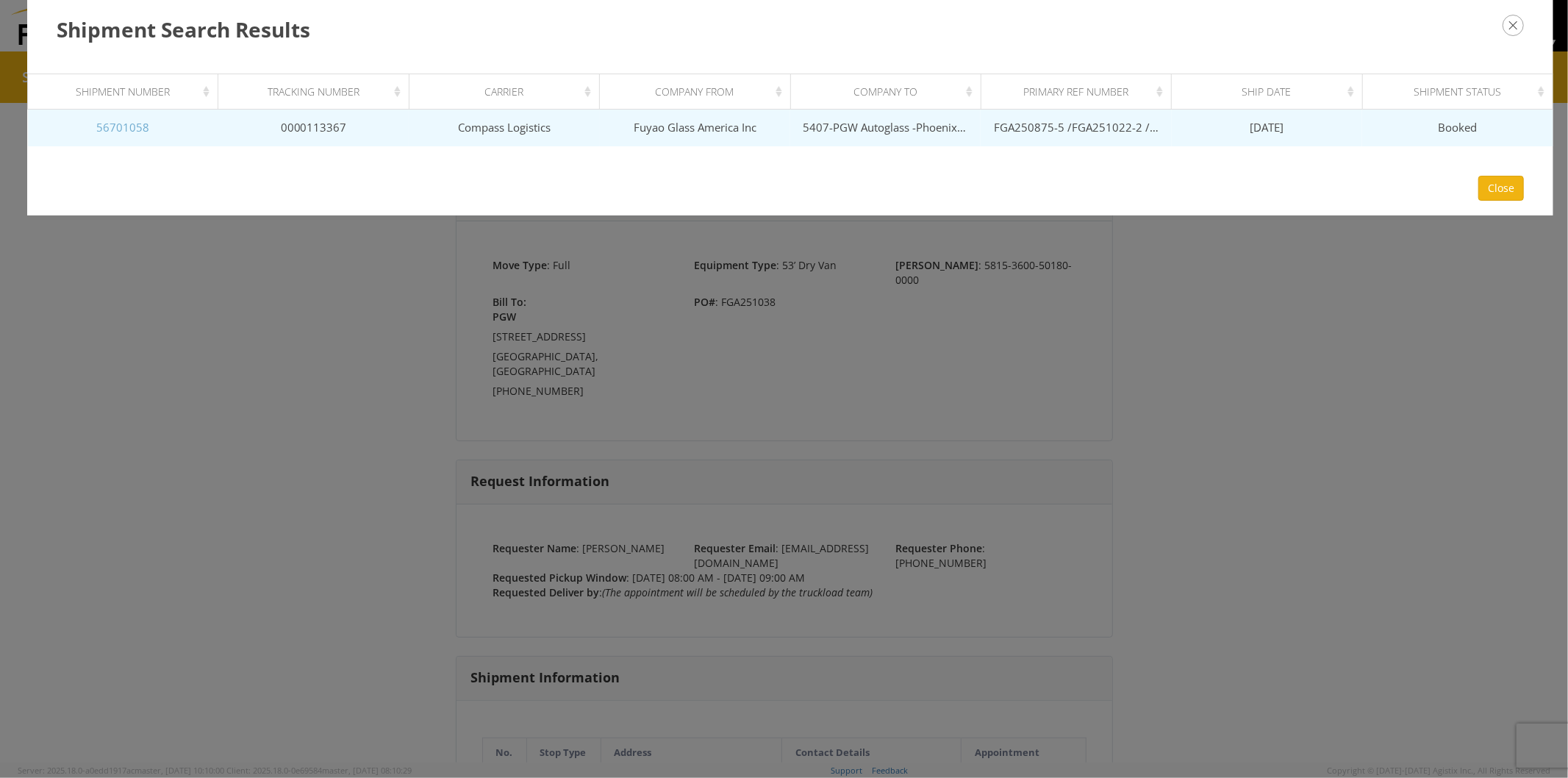
click at [138, 131] on link "56701058" at bounding box center [123, 127] width 53 height 15
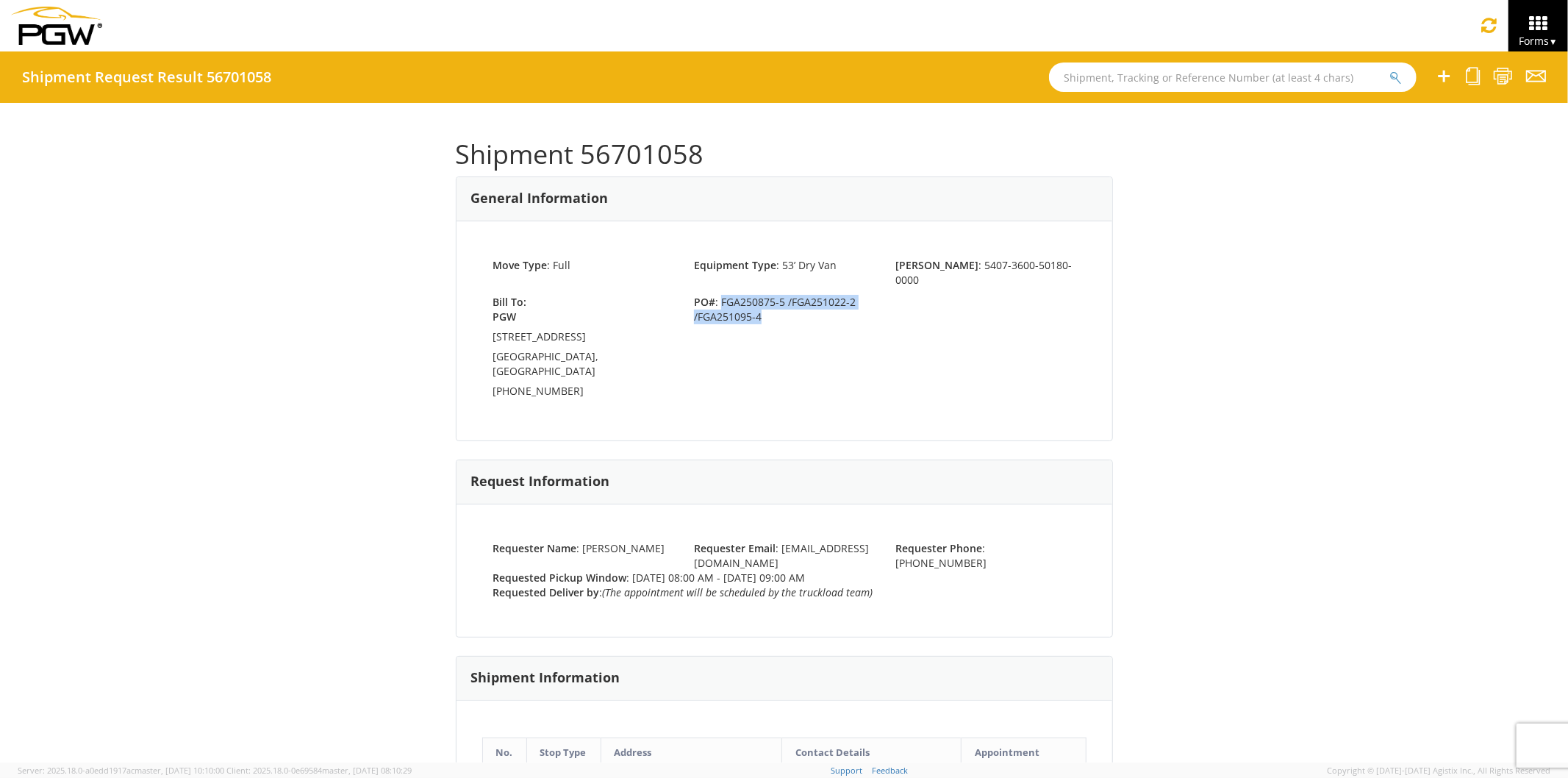
drag, startPoint x: 717, startPoint y: 285, endPoint x: 763, endPoint y: 306, distance: 50.6
click at [761, 306] on span "PO# : FGA250875-5 /FGA251022-2 /FGA251095-4" at bounding box center [783, 309] width 202 height 29
copy span "FGA250875-5 /FGA251022-2 /FGA251095-4"
click at [1506, 77] on icon at bounding box center [1503, 76] width 20 height 18
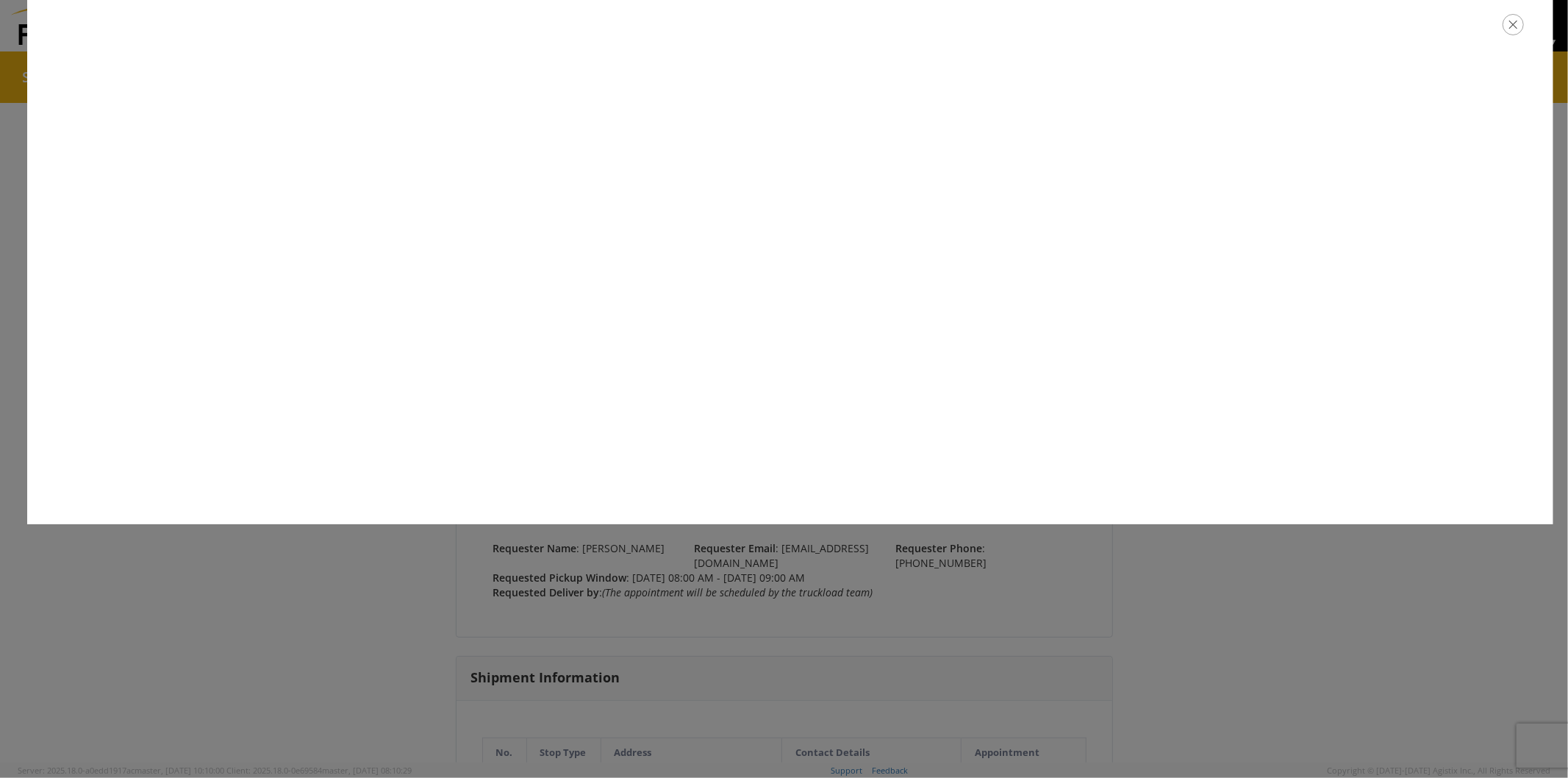
click at [1513, 24] on icon "button" at bounding box center [1513, 25] width 21 height 21
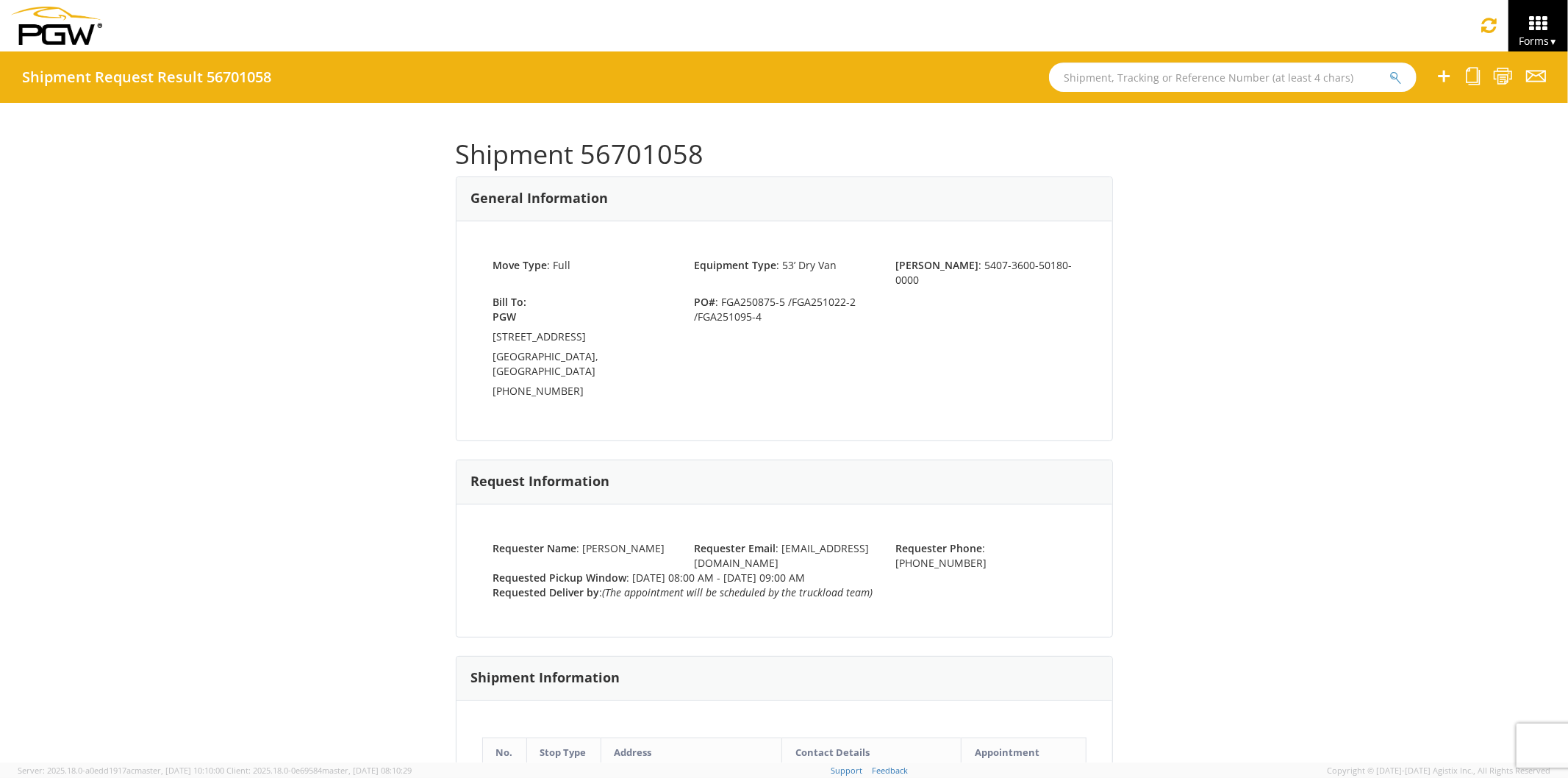
click at [1134, 85] on input "text" at bounding box center [1233, 77] width 368 height 29
paste input "56701032"
type input "56701032"
click at [1390, 70] on button "submit" at bounding box center [1396, 78] width 13 height 17
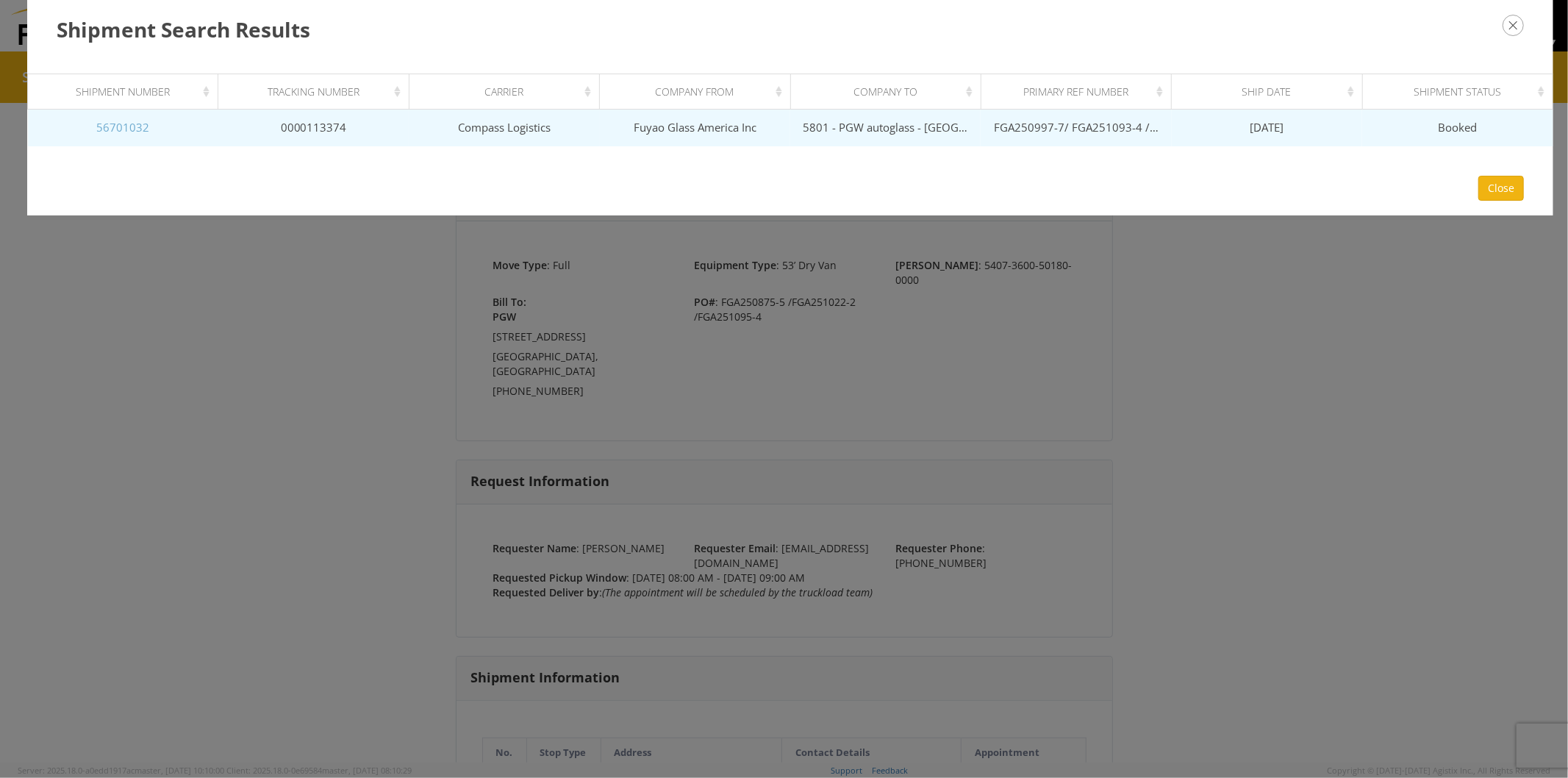
click at [119, 126] on link "56701032" at bounding box center [123, 127] width 53 height 15
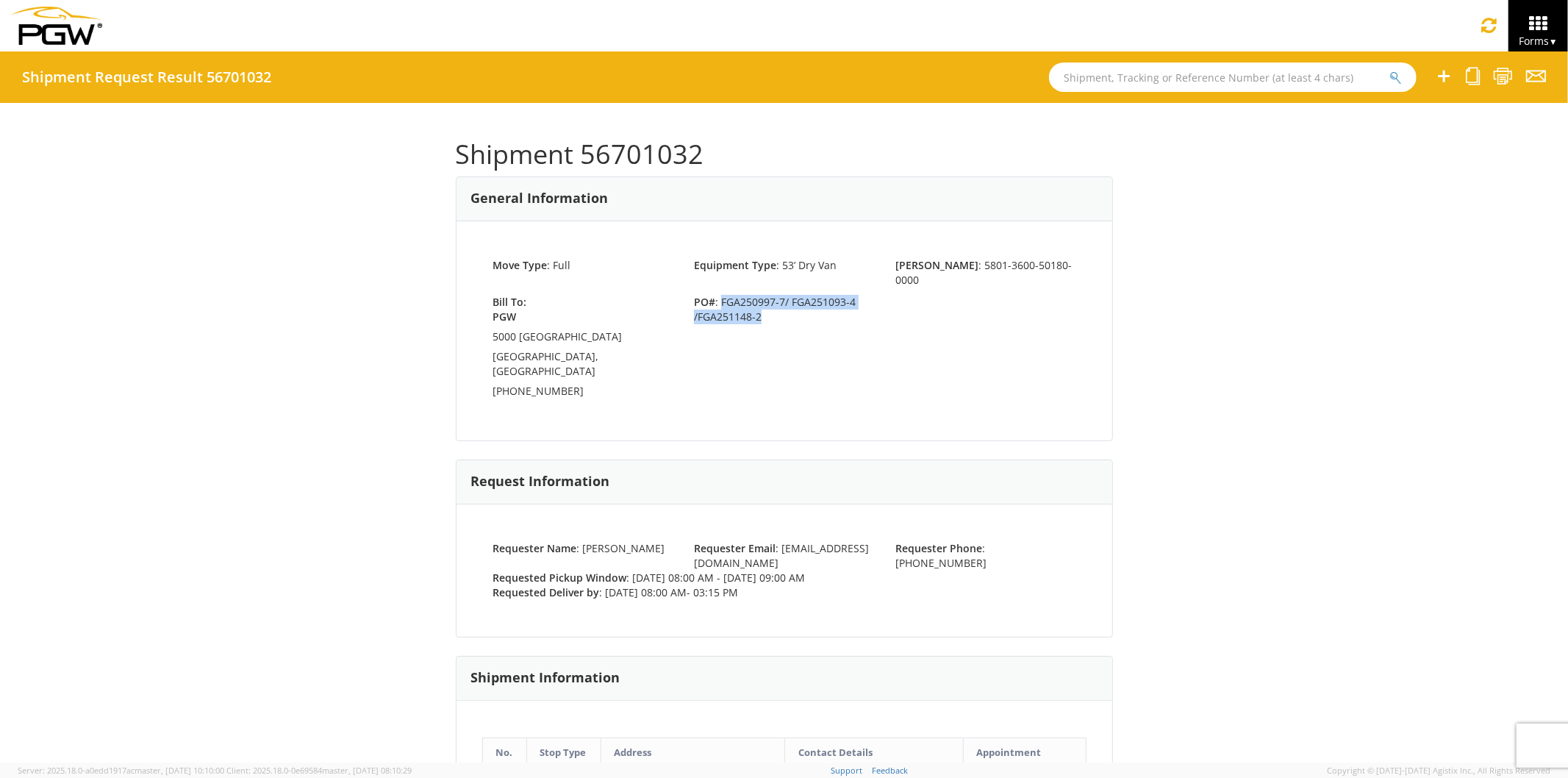
drag, startPoint x: 714, startPoint y: 286, endPoint x: 767, endPoint y: 307, distance: 57.0
click at [767, 307] on span "PO# : FGA250997-7/ FGA251093-4 /FGA251148-2" at bounding box center [783, 309] width 202 height 29
copy span "FGA250997-7/ FGA251093-4 /FGA251148-2"
click at [1506, 79] on icon at bounding box center [1503, 76] width 20 height 18
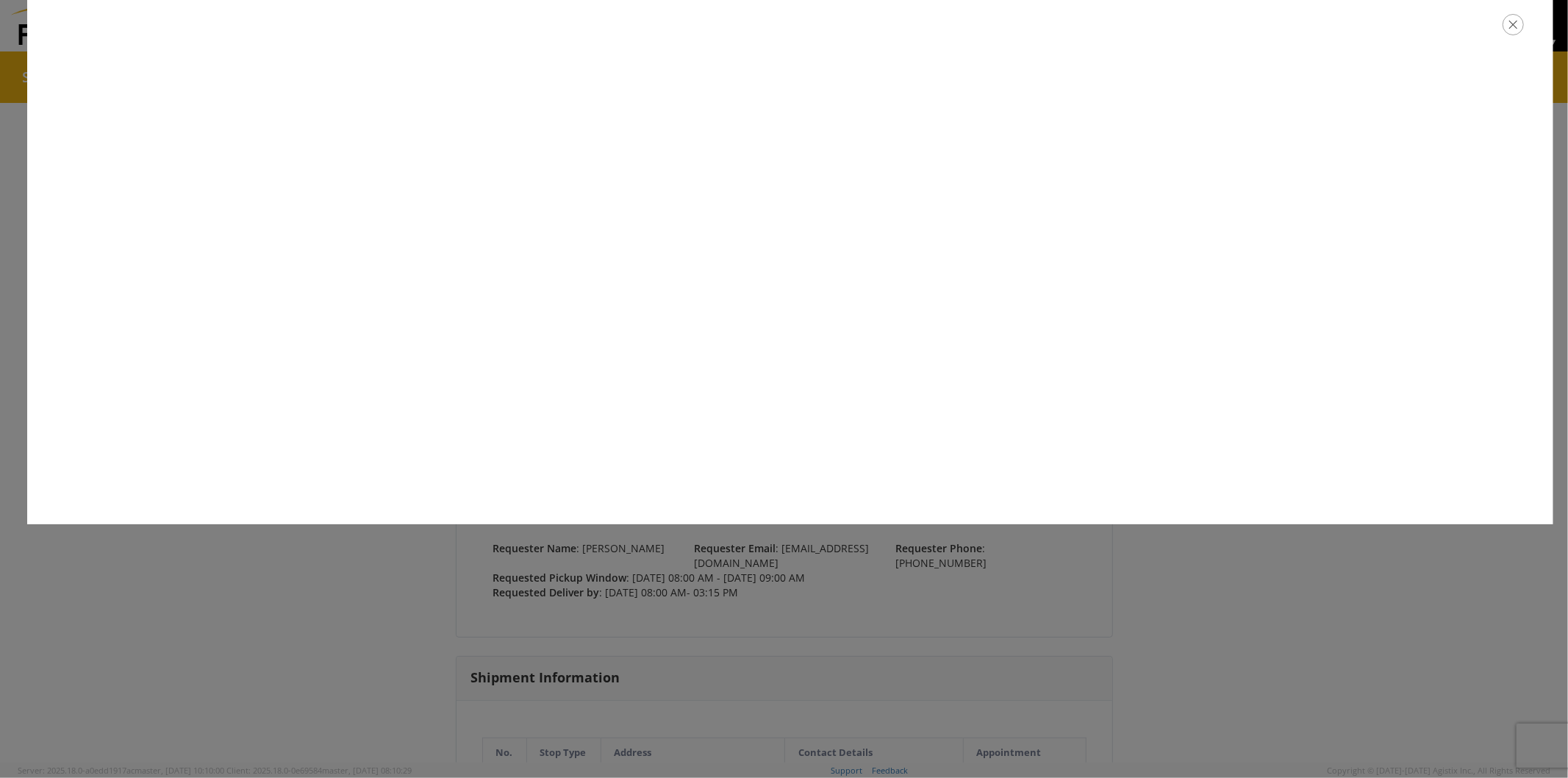
drag, startPoint x: 1509, startPoint y: 30, endPoint x: 1484, endPoint y: 32, distance: 25.1
click at [1509, 30] on icon "button" at bounding box center [1513, 25] width 21 height 21
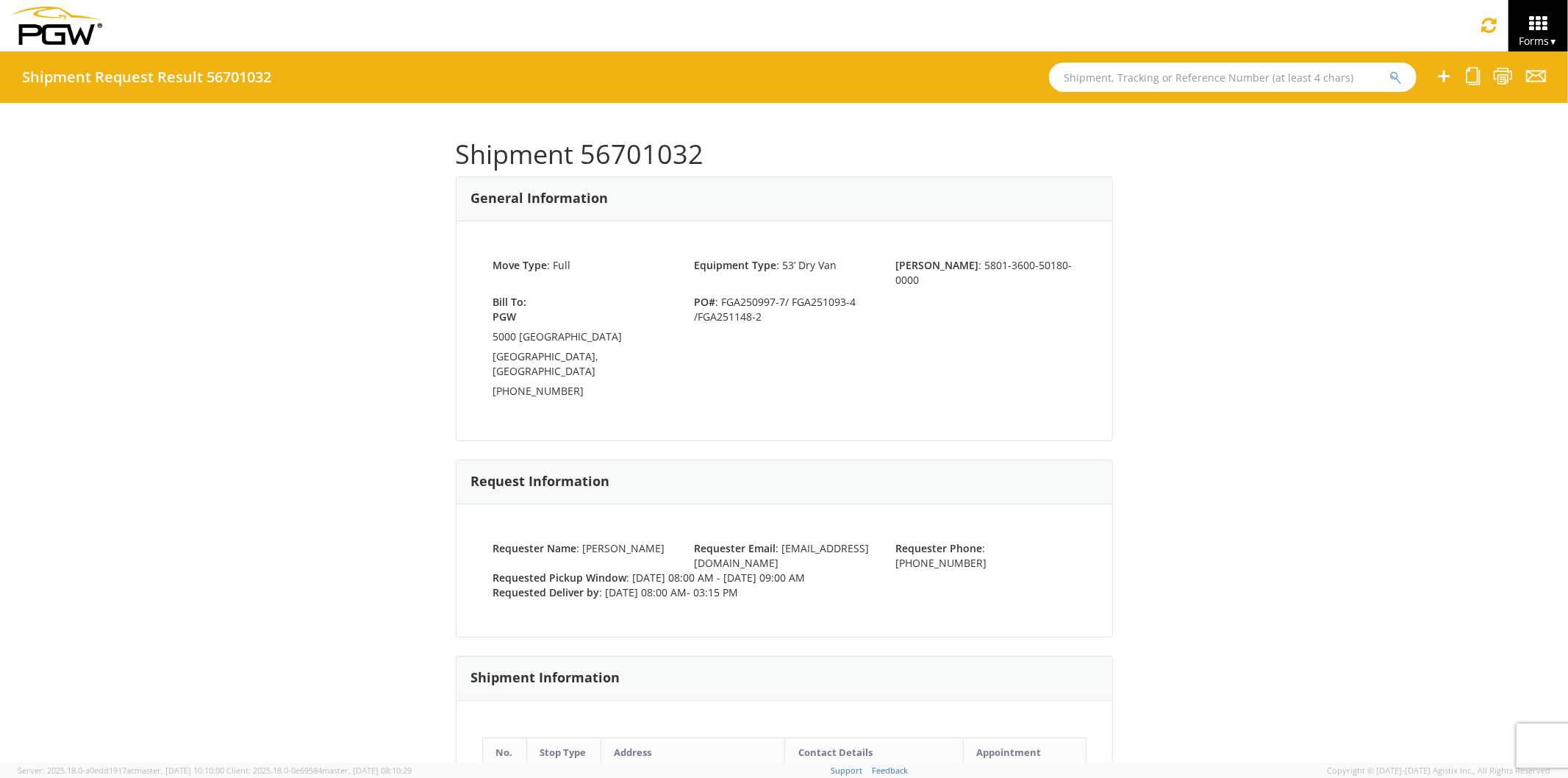
click at [860, 571] on div "Requested Pickup Window : [DATE] 08:00 AM - [DATE] 09:00 AM" at bounding box center [785, 578] width 604 height 15
click at [1091, 81] on input "text" at bounding box center [1233, 77] width 368 height 29
paste input "56701039"
type input "56701039"
click at [1390, 70] on button "submit" at bounding box center [1396, 78] width 13 height 17
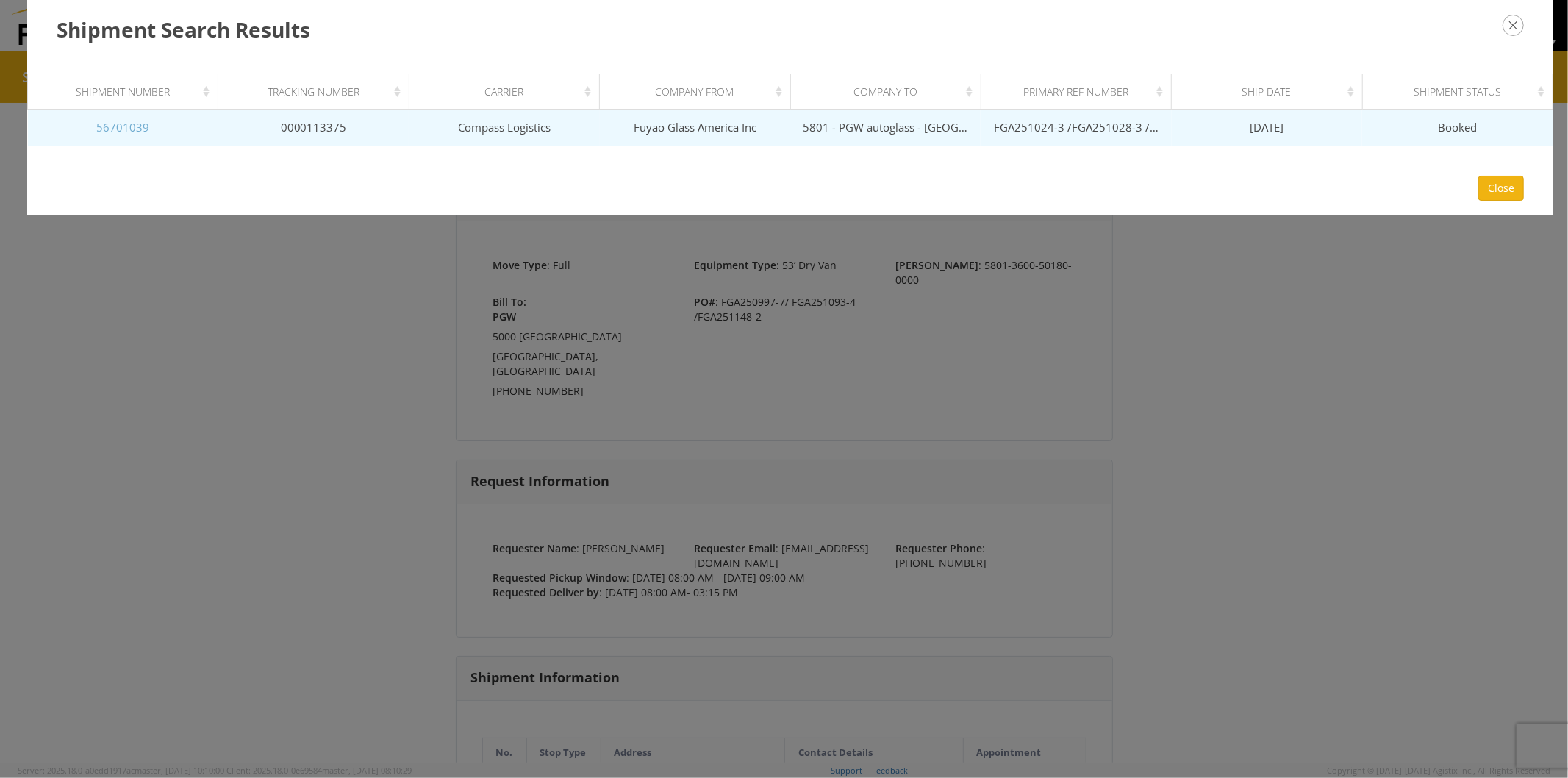
click at [137, 128] on link "56701039" at bounding box center [123, 127] width 53 height 15
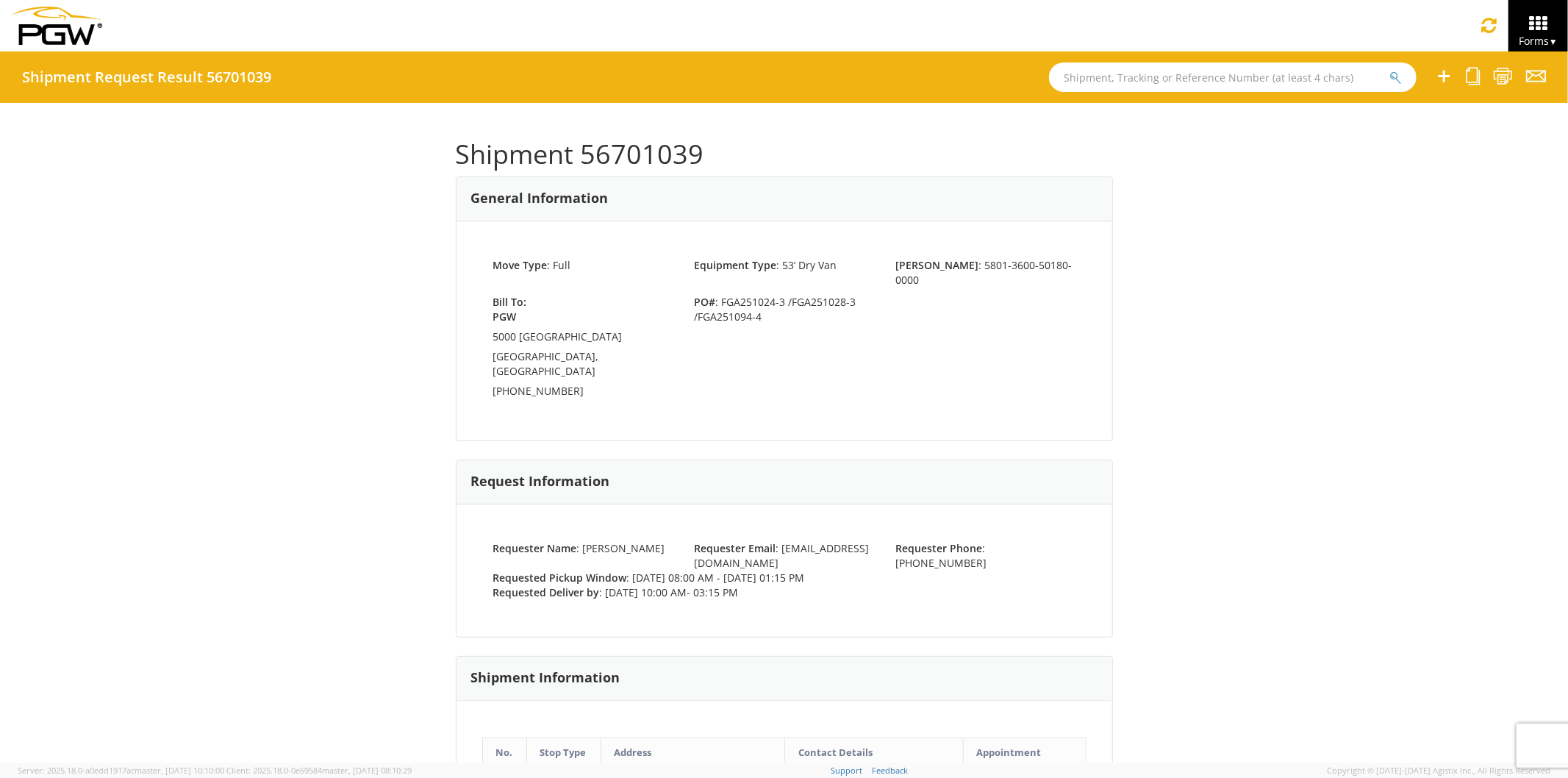
click at [772, 312] on div "Bill To: PGW [STREET_ADDRESS] [PHONE_NUMBER] PO# : FGA251024-3 /FGA251028-3 /FG…" at bounding box center [785, 350] width 604 height 109
drag, startPoint x: 717, startPoint y: 284, endPoint x: 769, endPoint y: 303, distance: 55.4
click at [769, 303] on span "PO# : FGA251024-3 /FGA251028-3 /FGA251094-4" at bounding box center [783, 309] width 202 height 29
copy span "FGA251024-3 /FGA251028-3 /FGA251094-4"
click at [1013, 397] on div "Move Type : Full Equipment Type : 53’ Dry Van [PERSON_NAME] : 5801-3600-50180-0…" at bounding box center [784, 331] width 656 height 219
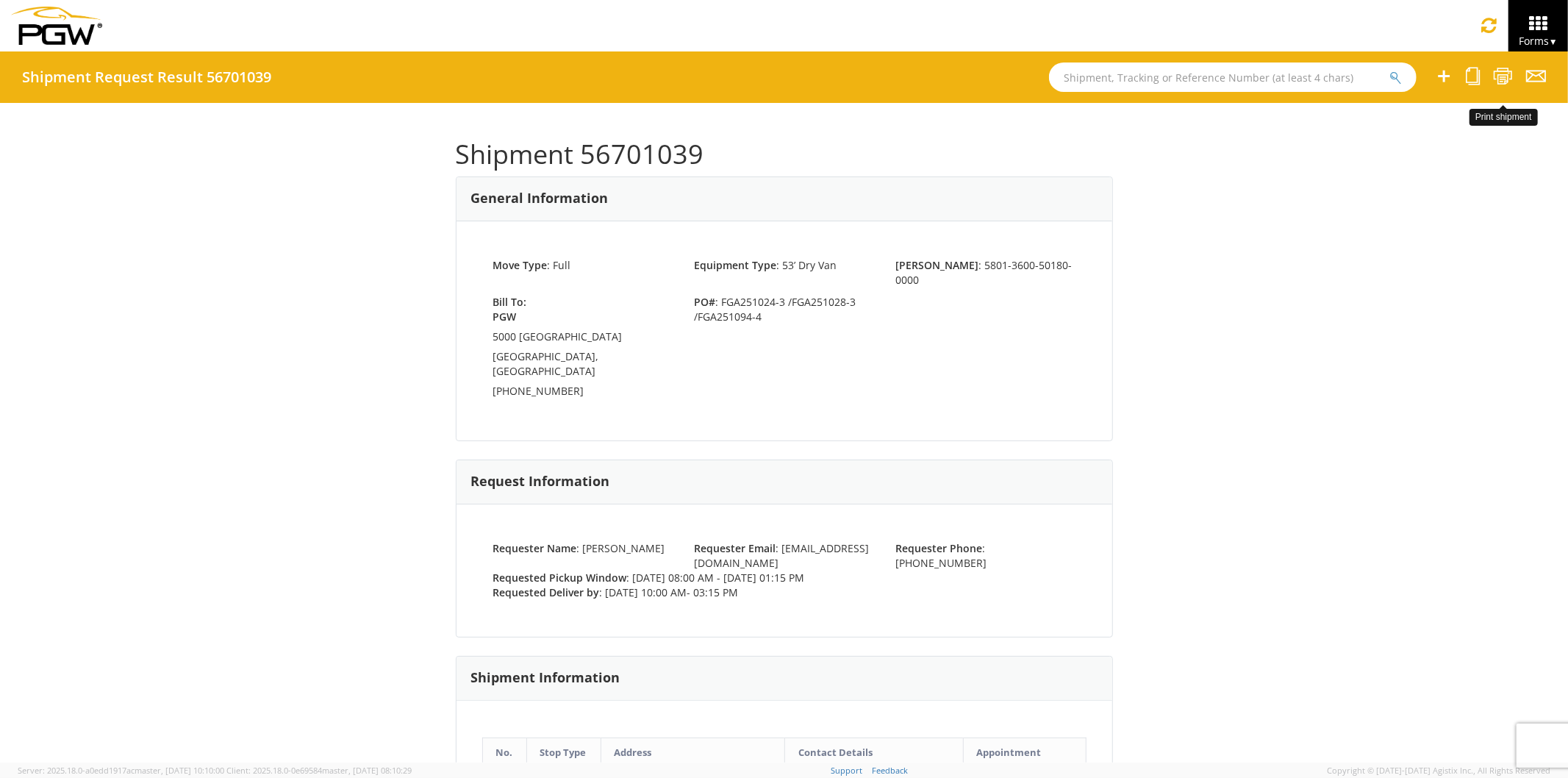
click at [1502, 76] on icon at bounding box center [1503, 76] width 20 height 18
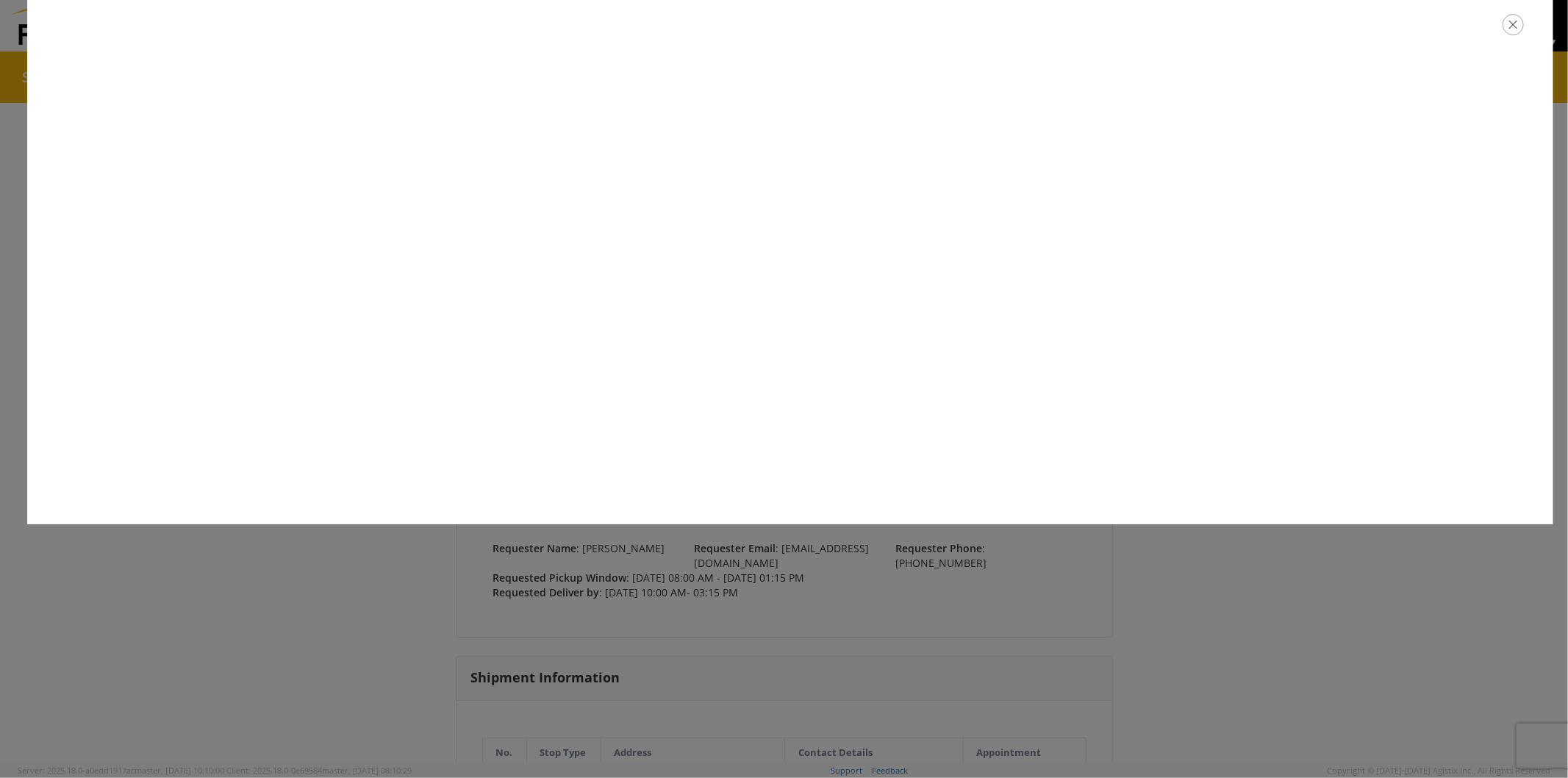
click at [747, 715] on div at bounding box center [784, 389] width 1568 height 778
click at [1508, 26] on icon "button" at bounding box center [1513, 25] width 21 height 21
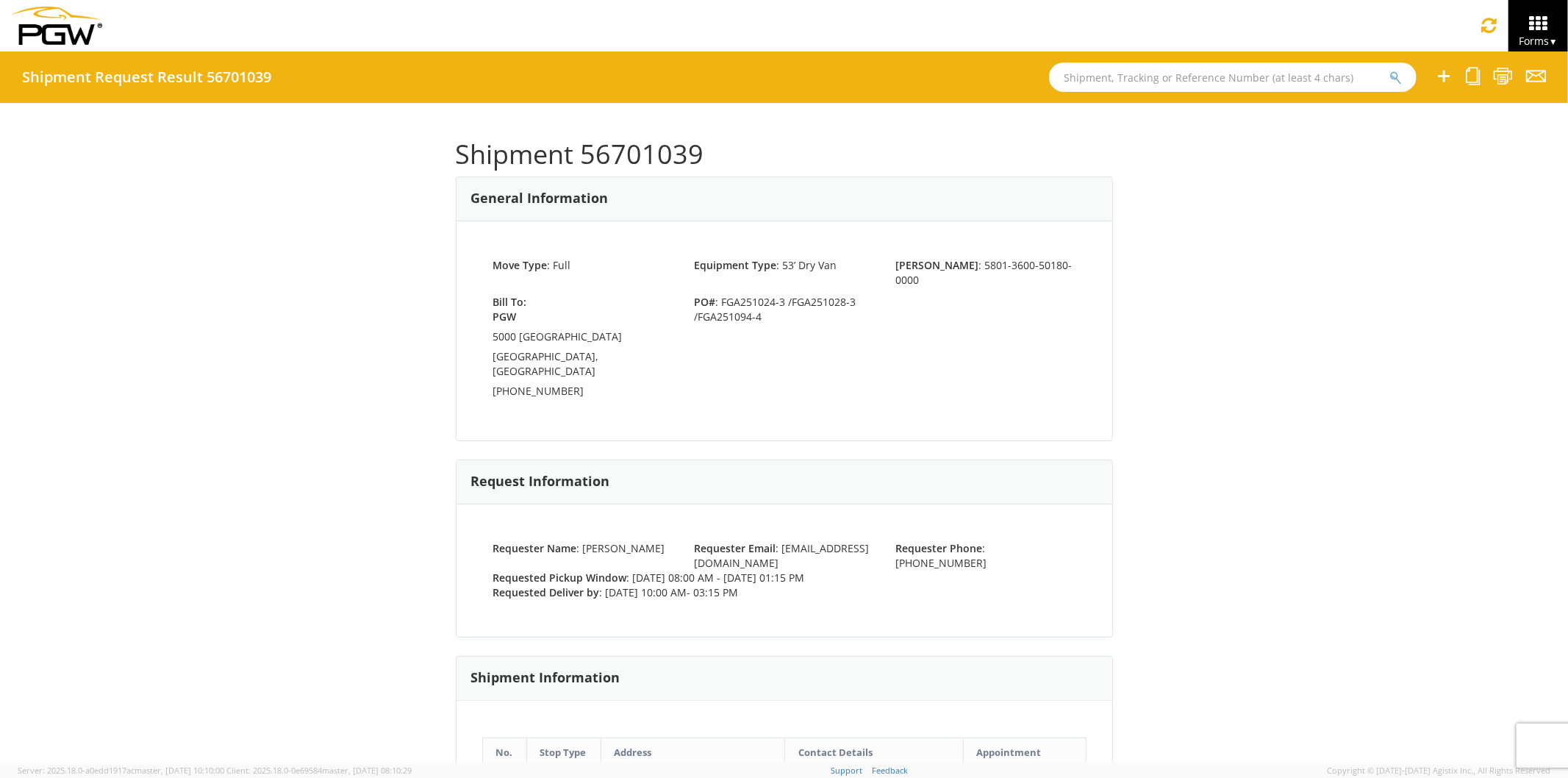
click at [1196, 87] on input "text" at bounding box center [1233, 77] width 368 height 29
paste input "56700985"
type input "56700985"
click at [1390, 70] on button "submit" at bounding box center [1396, 78] width 13 height 17
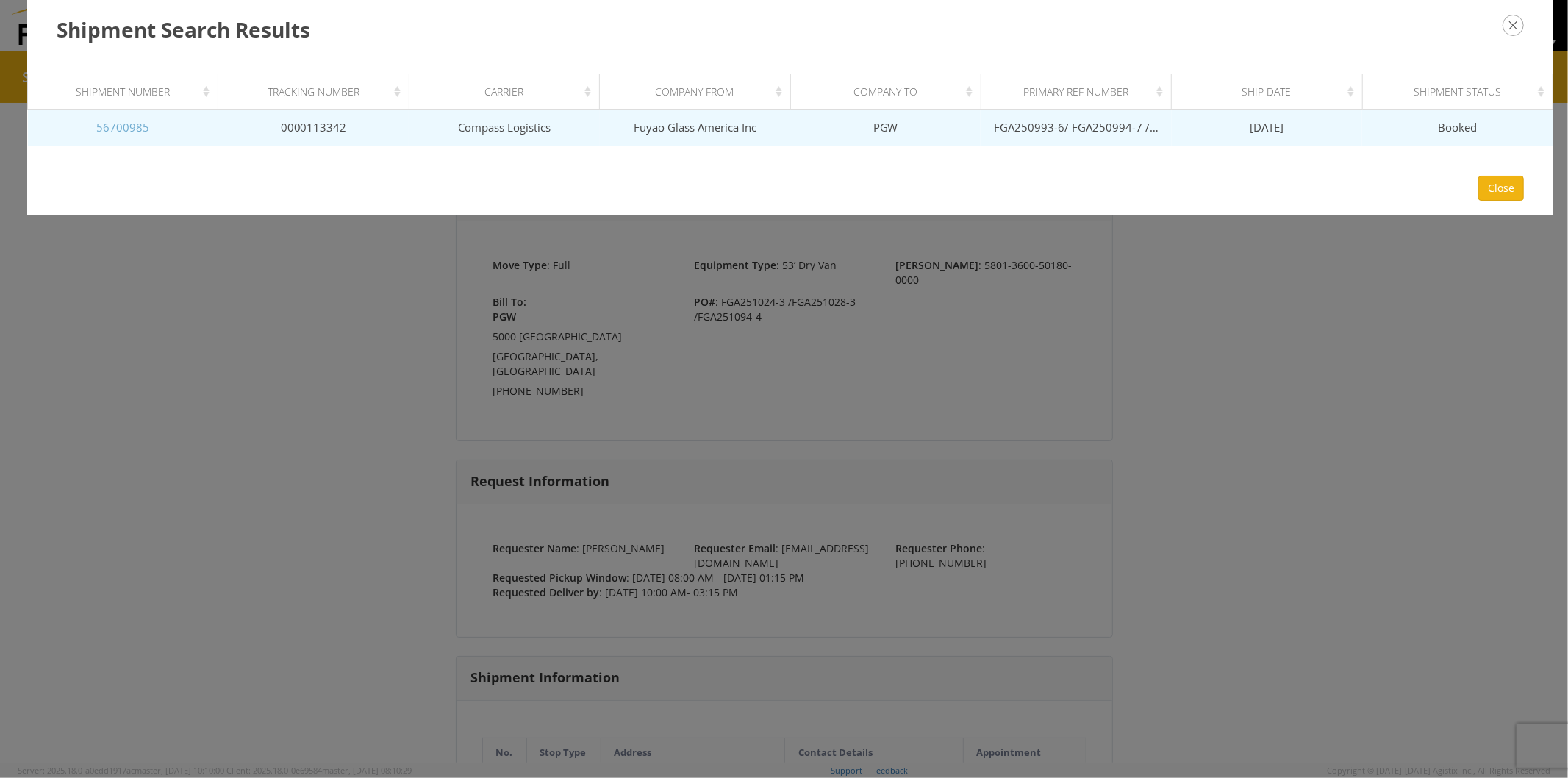
click at [103, 123] on link "56700985" at bounding box center [123, 127] width 53 height 15
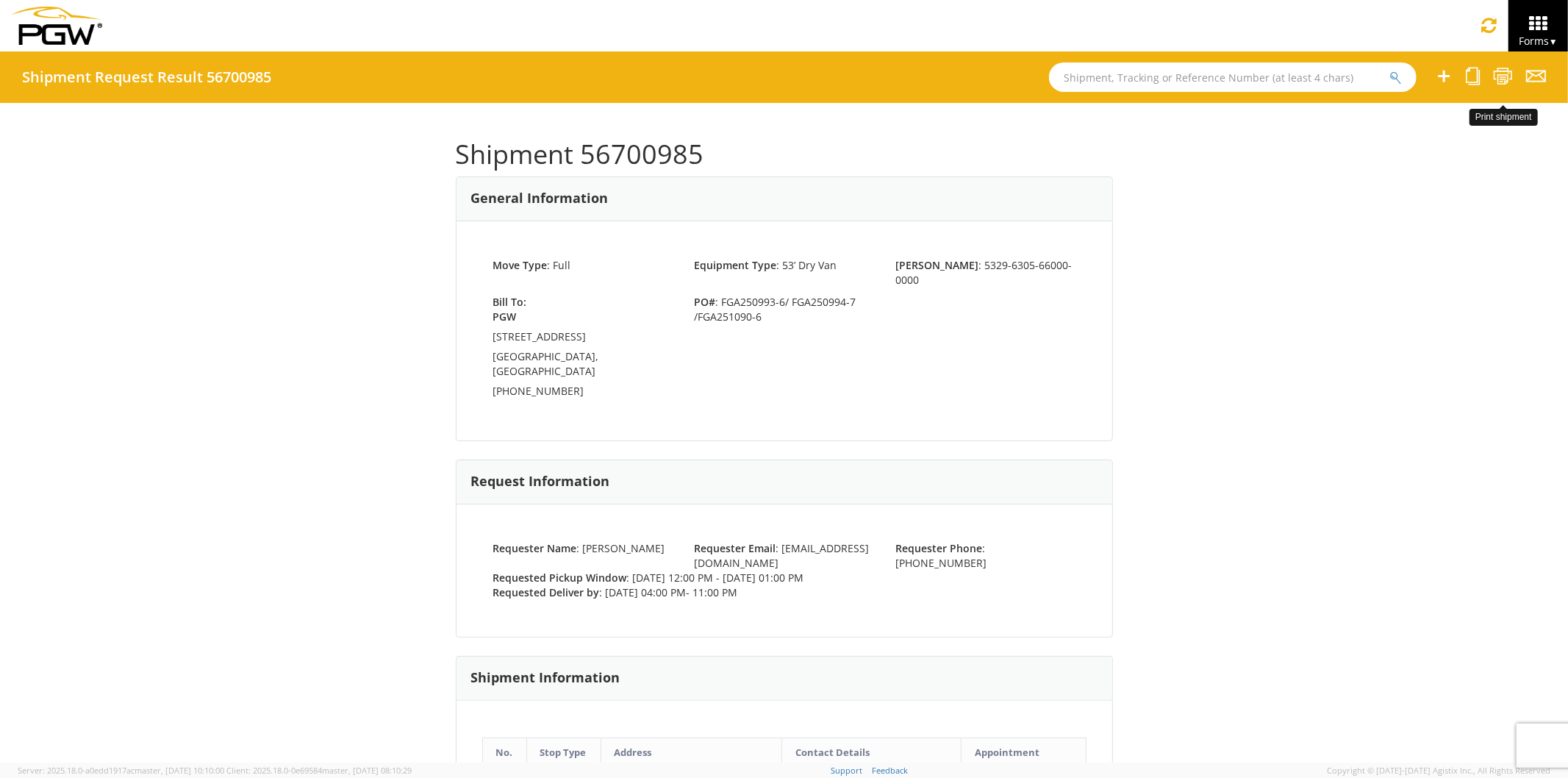
click at [1497, 72] on icon at bounding box center [1503, 76] width 20 height 18
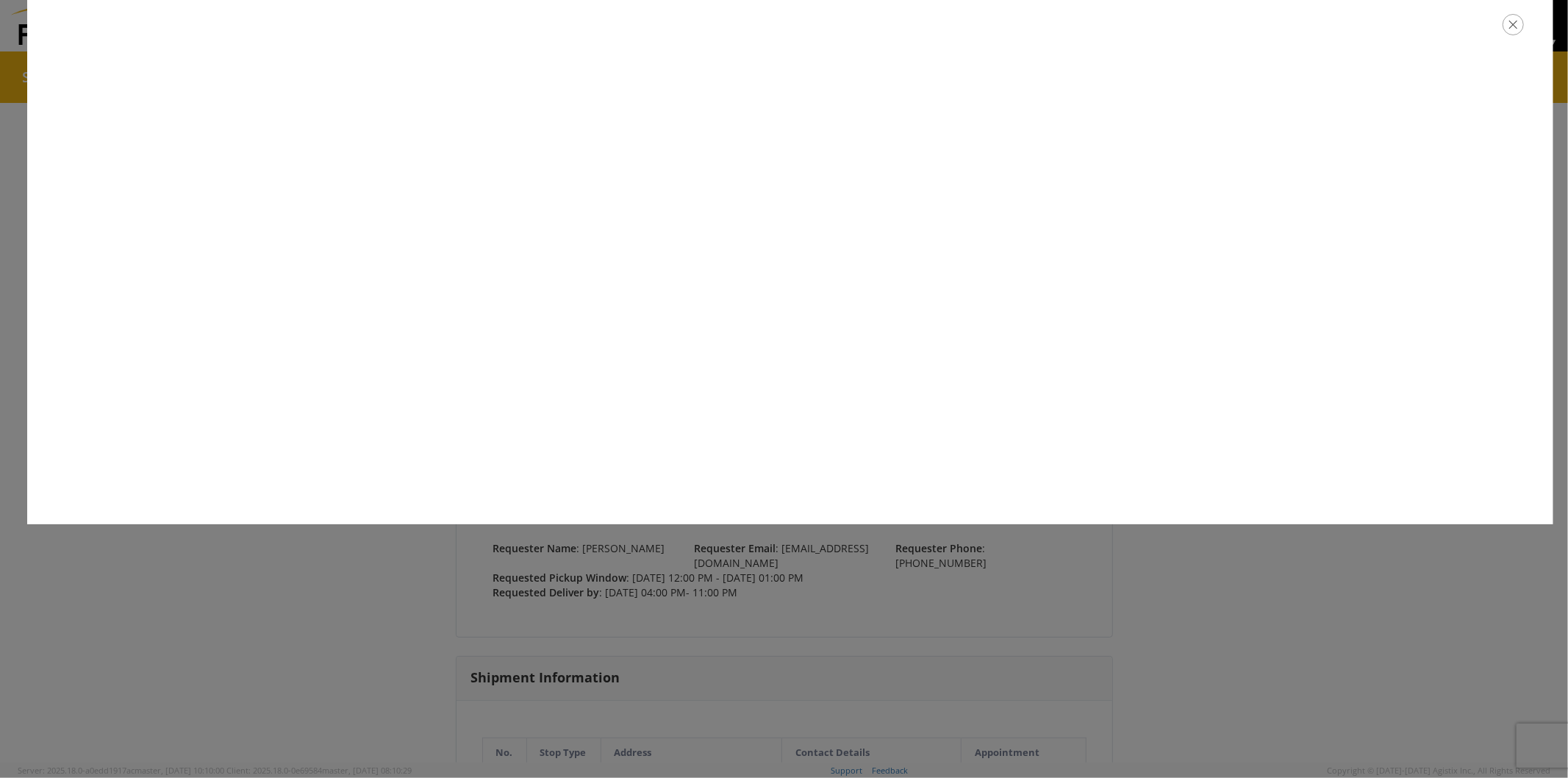
click at [1518, 26] on icon "button" at bounding box center [1513, 25] width 21 height 21
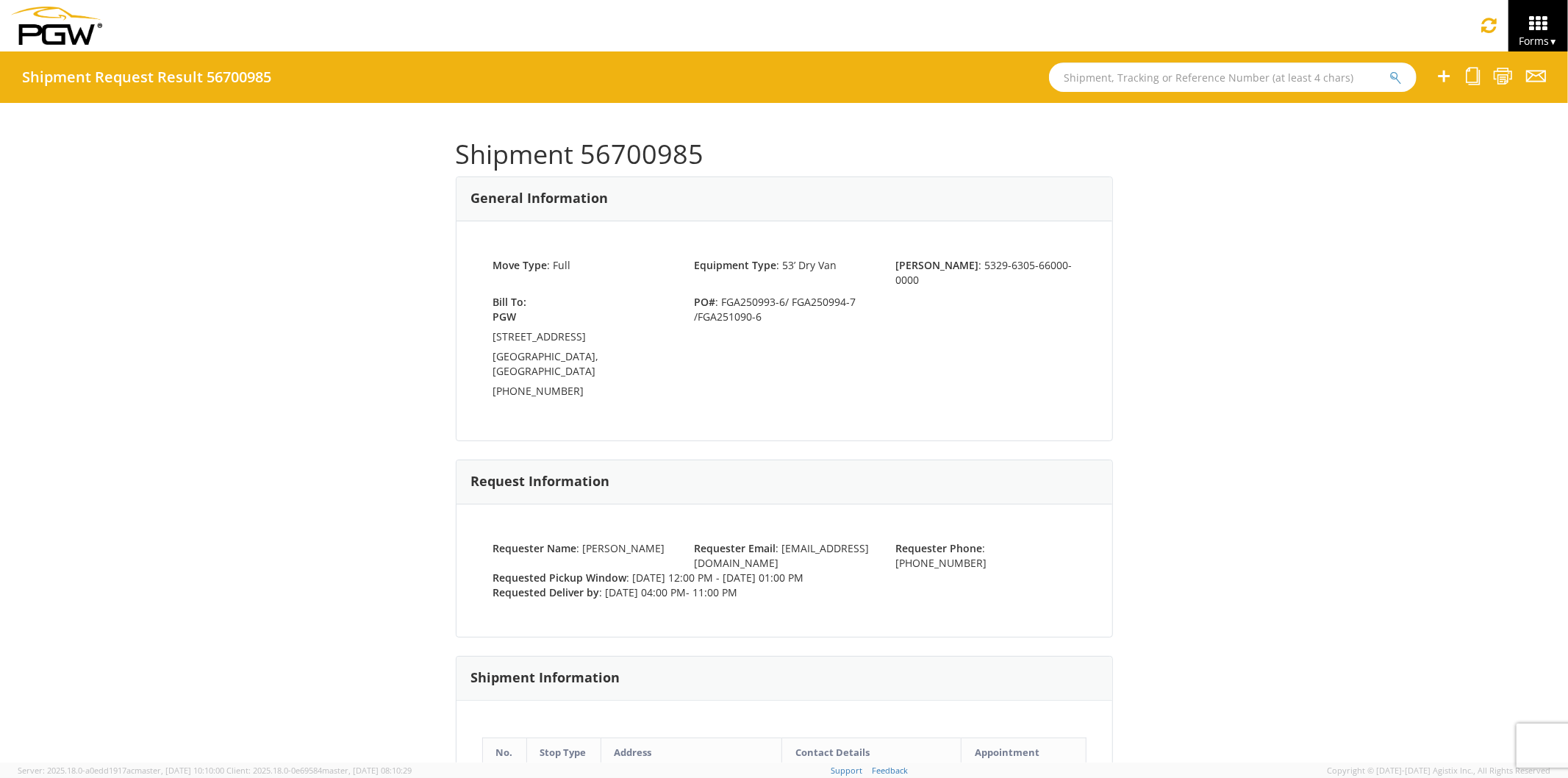
click at [1127, 70] on input "text" at bounding box center [1233, 77] width 368 height 29
paste input "56701078"
type input "56701078"
click at [1390, 70] on button "submit" at bounding box center [1396, 78] width 13 height 17
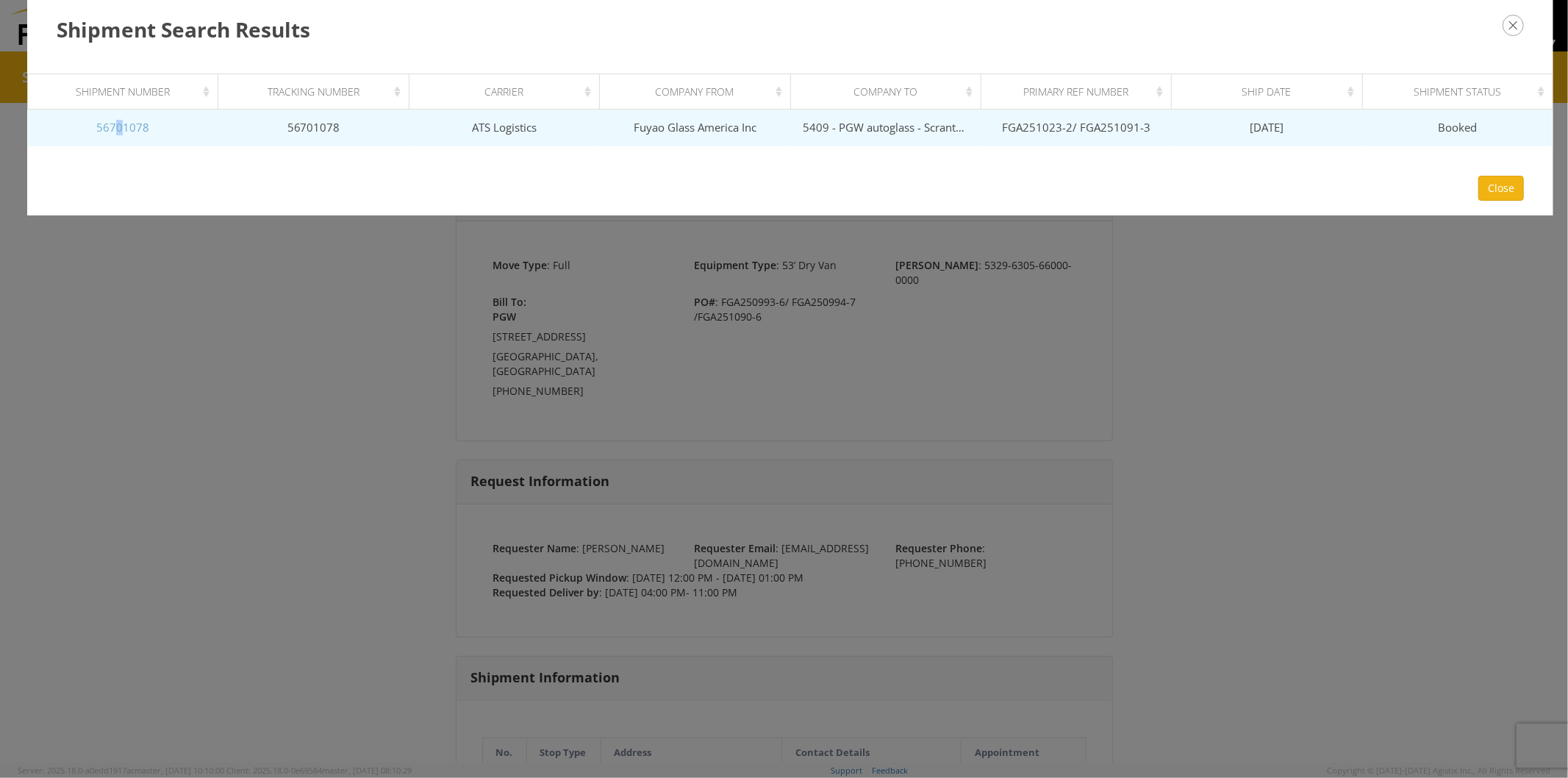
click at [119, 127] on link "56701078" at bounding box center [123, 127] width 53 height 15
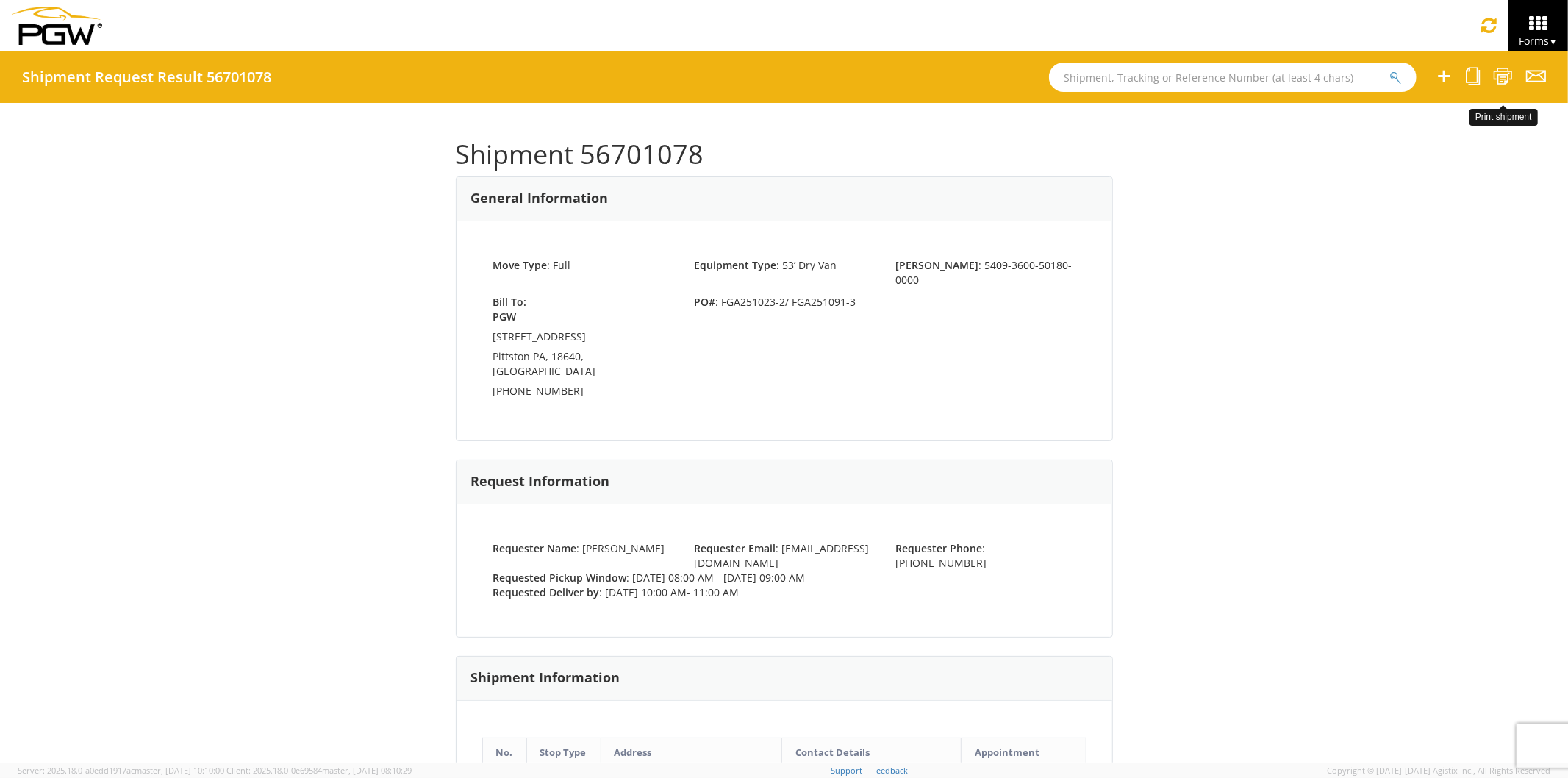
click at [1505, 82] on icon at bounding box center [1503, 76] width 20 height 18
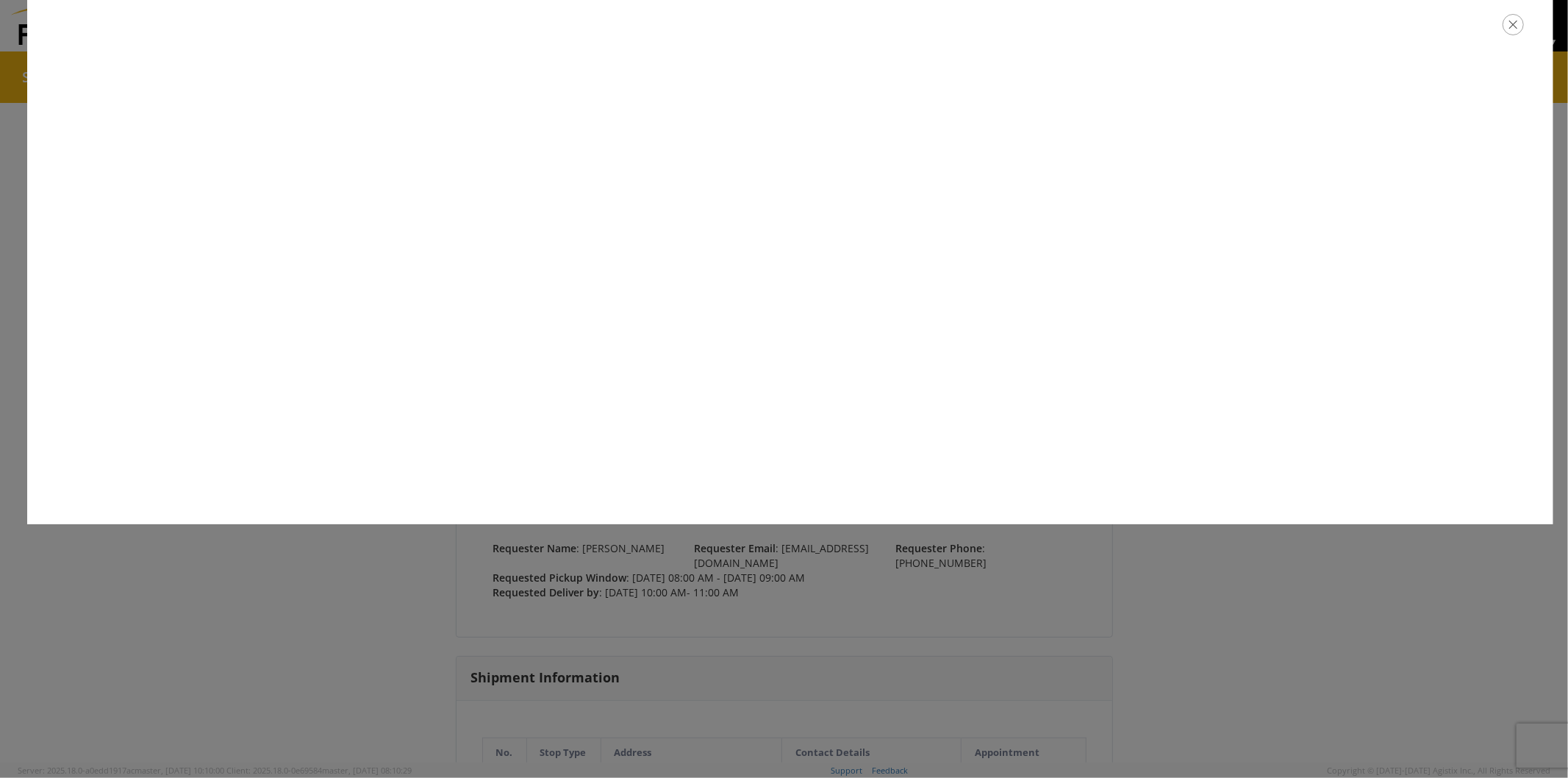
click at [1511, 30] on icon "button" at bounding box center [1513, 25] width 21 height 21
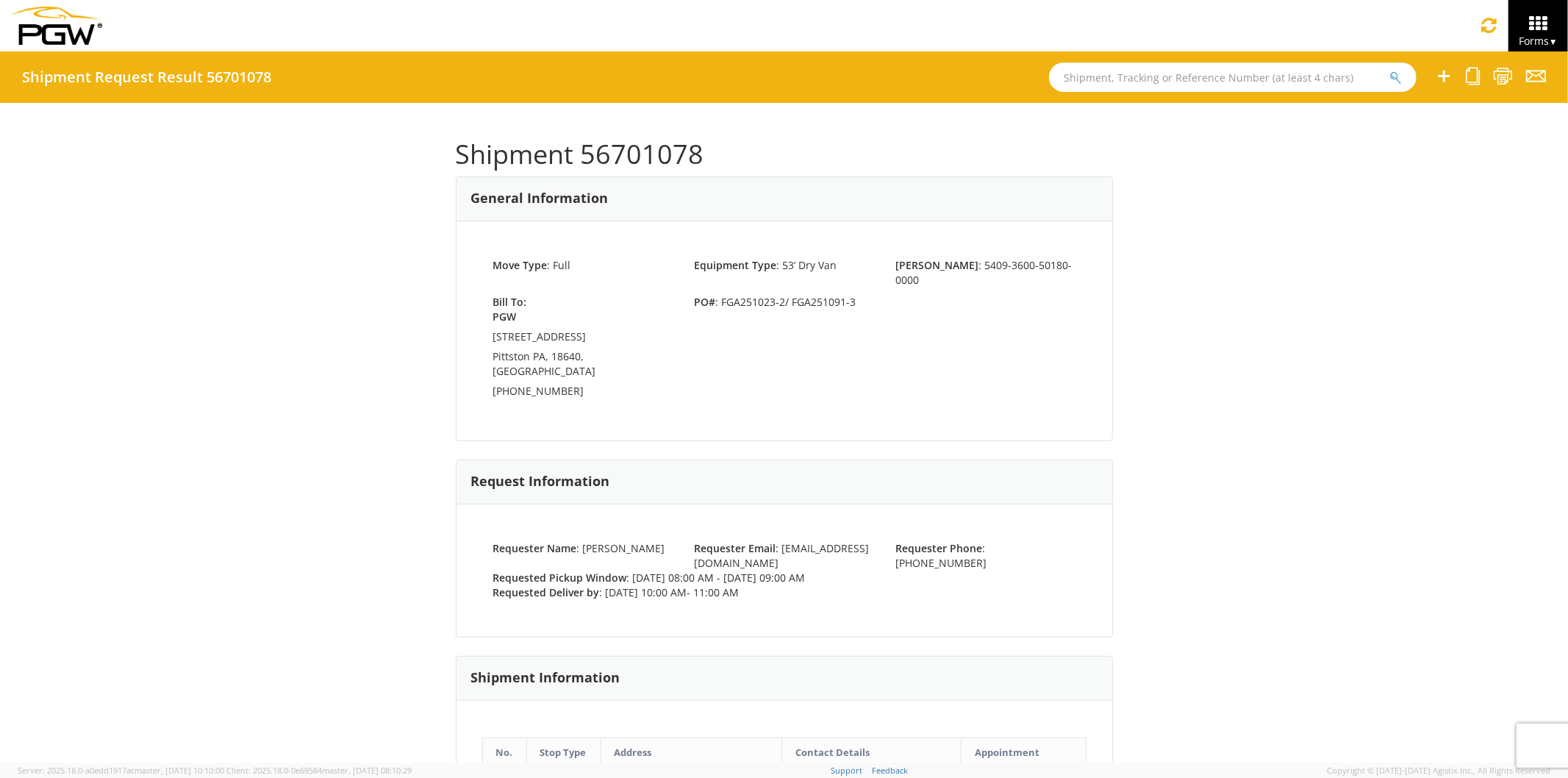
click at [1130, 79] on input "text" at bounding box center [1233, 77] width 368 height 29
paste input "56701086"
type input "56701086"
click at [1390, 70] on button "submit" at bounding box center [1396, 78] width 13 height 17
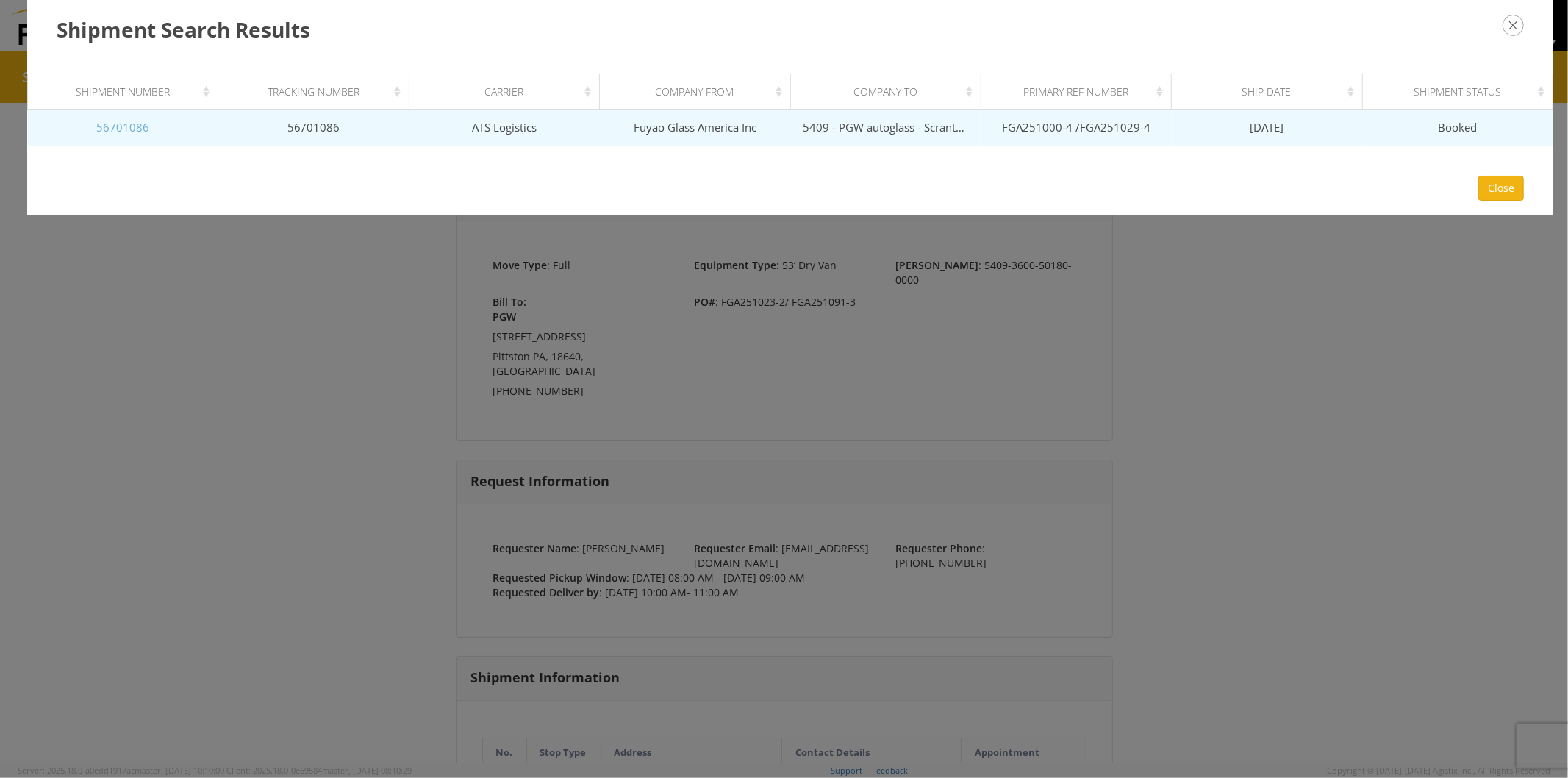
click at [130, 130] on link "56701086" at bounding box center [123, 127] width 53 height 15
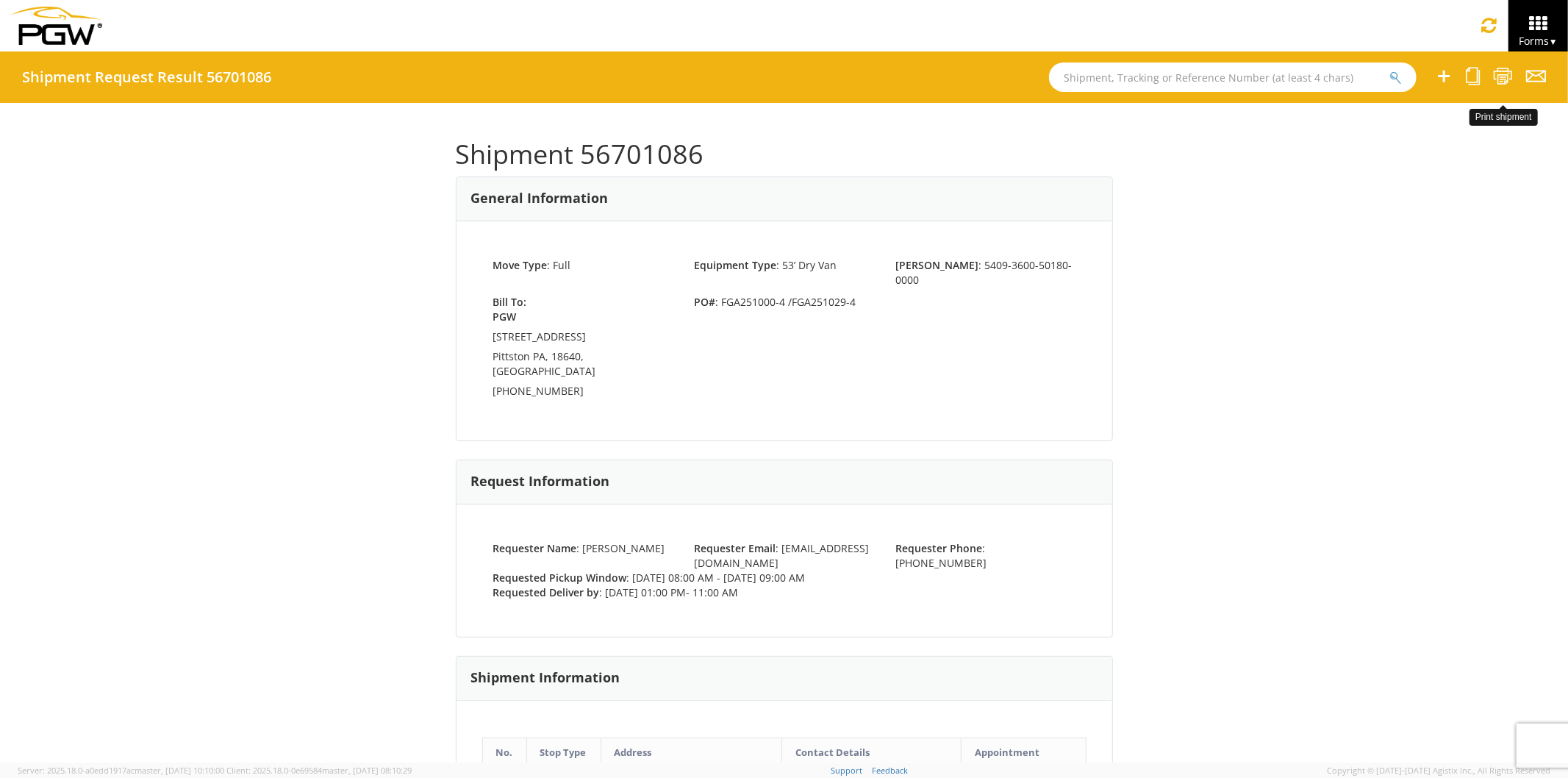
click at [1498, 74] on icon at bounding box center [1503, 76] width 20 height 18
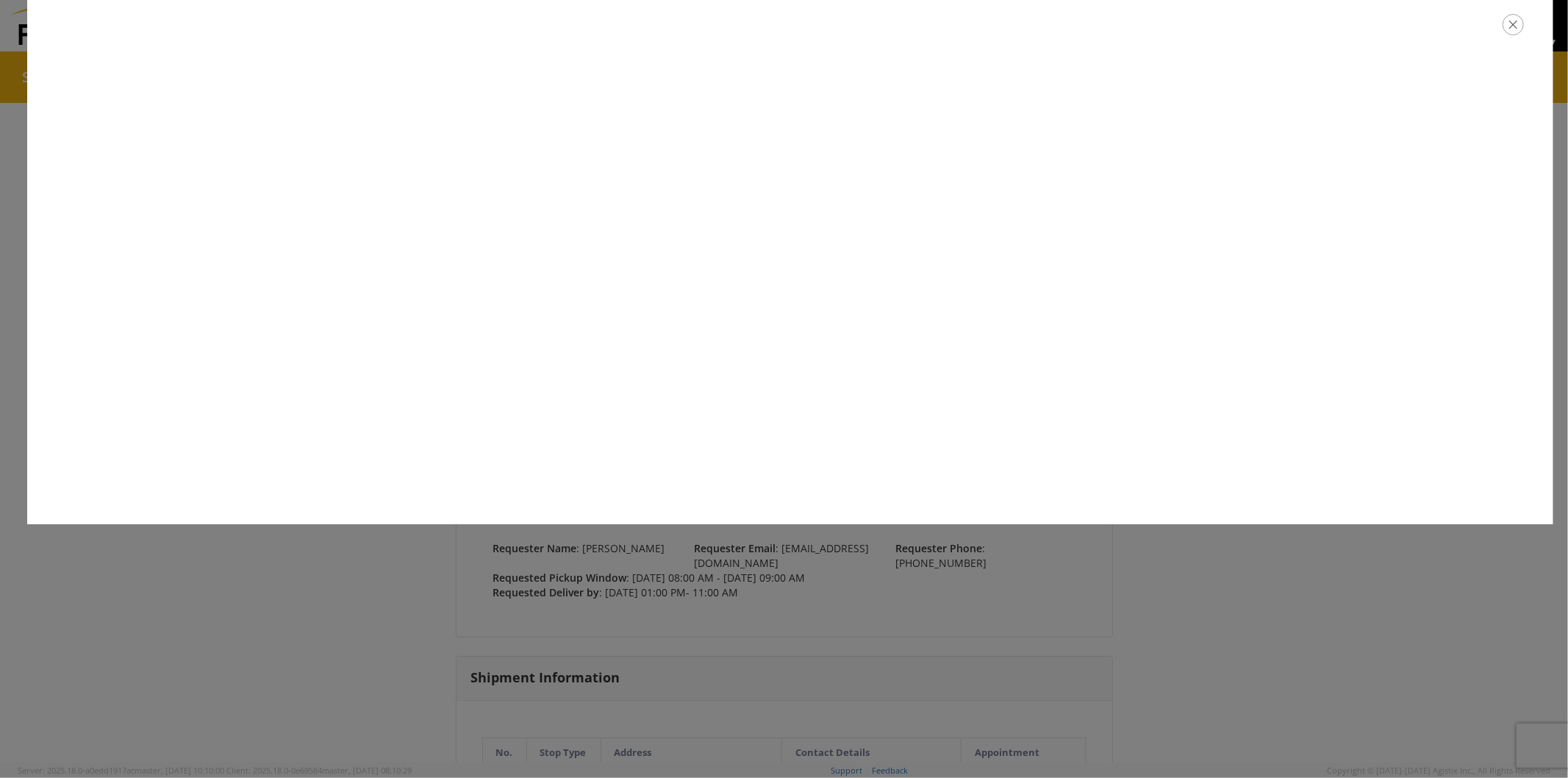
click at [229, 601] on div at bounding box center [784, 389] width 1568 height 778
drag, startPoint x: 226, startPoint y: 599, endPoint x: 372, endPoint y: 529, distance: 161.9
click at [241, 592] on div at bounding box center [784, 389] width 1568 height 778
click at [1512, 19] on icon "button" at bounding box center [1513, 25] width 21 height 21
